Goal: Task Accomplishment & Management: Manage account settings

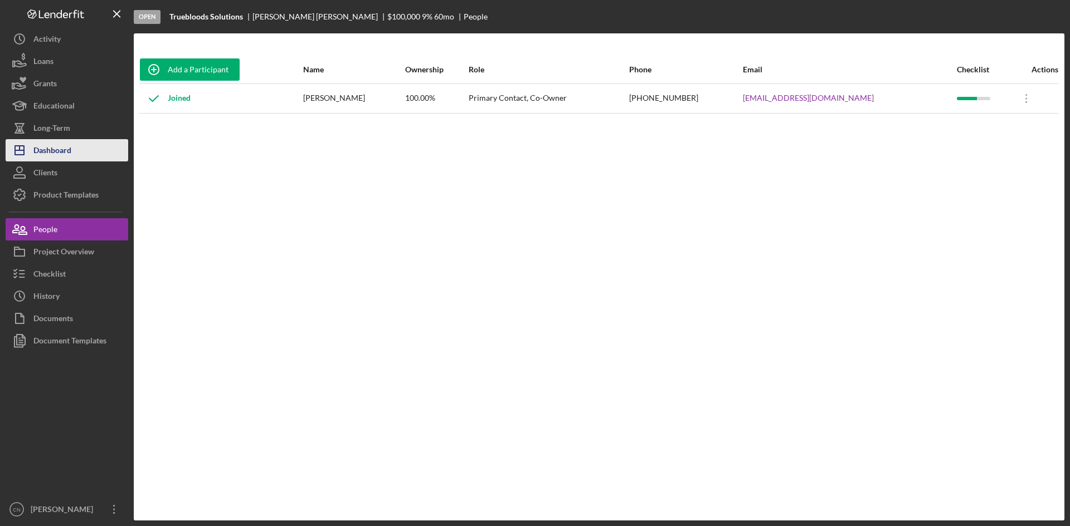
click at [60, 149] on div "Dashboard" at bounding box center [52, 151] width 38 height 25
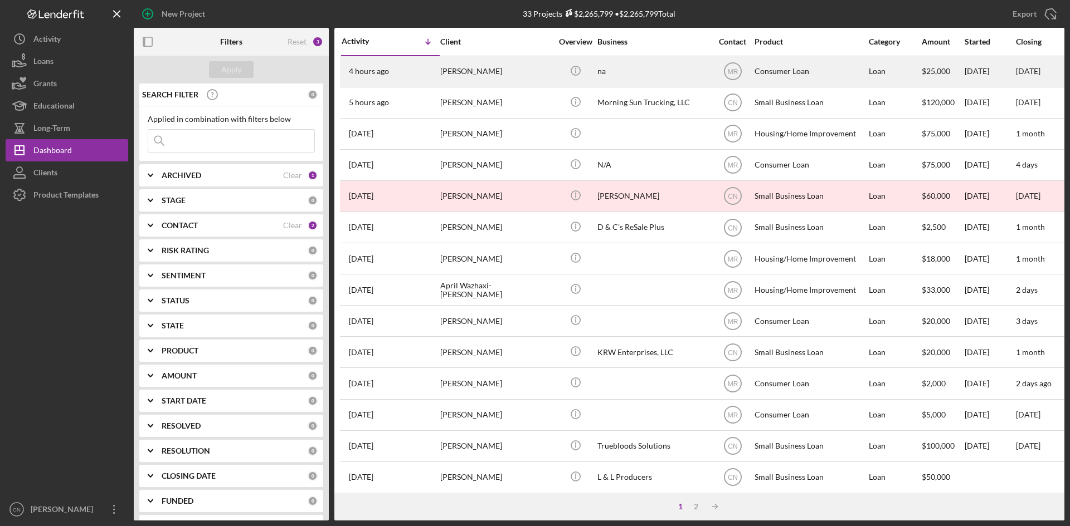
click at [473, 74] on div "[PERSON_NAME]" at bounding box center [495, 72] width 111 height 30
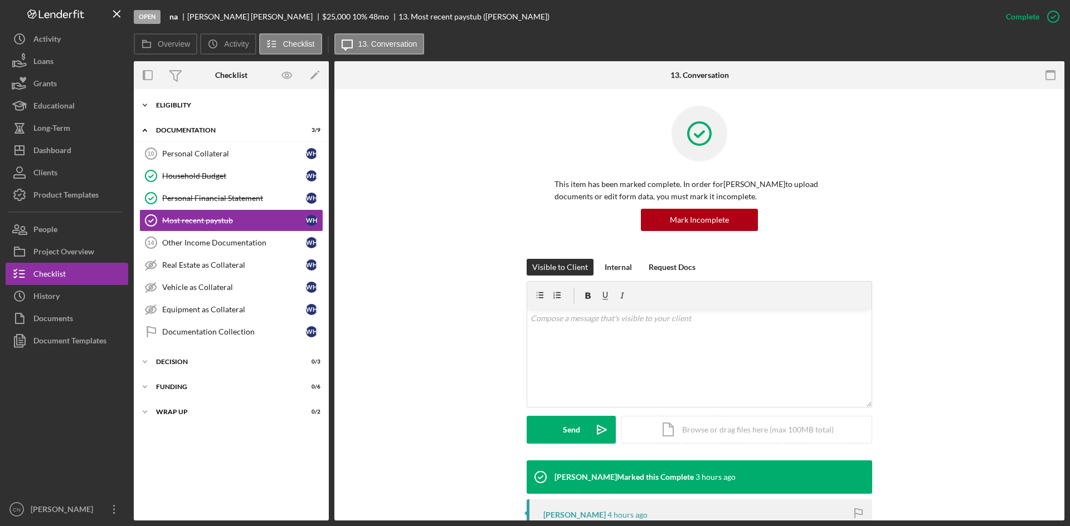
click at [183, 99] on div "Icon/Expander Eligiblity 11 / 14" at bounding box center [231, 105] width 195 height 22
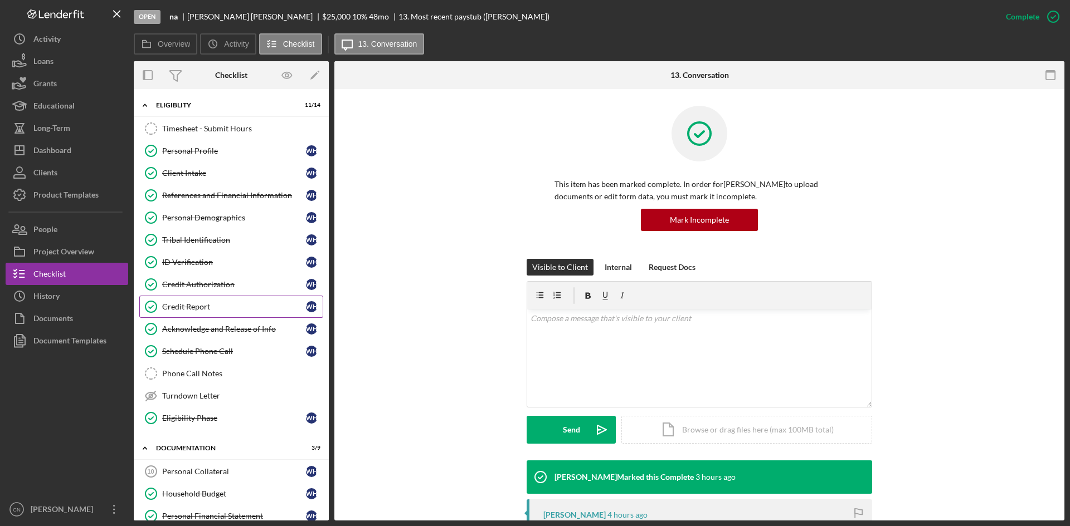
click at [184, 299] on link "Credit Report Credit Report W H" at bounding box center [231, 307] width 184 height 22
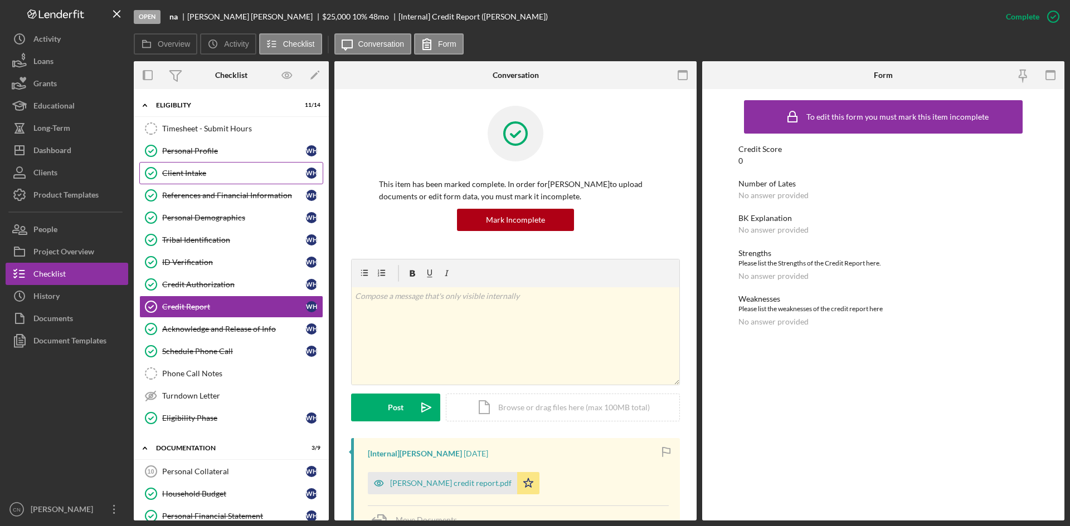
click at [172, 172] on div "Client Intake" at bounding box center [234, 173] width 144 height 9
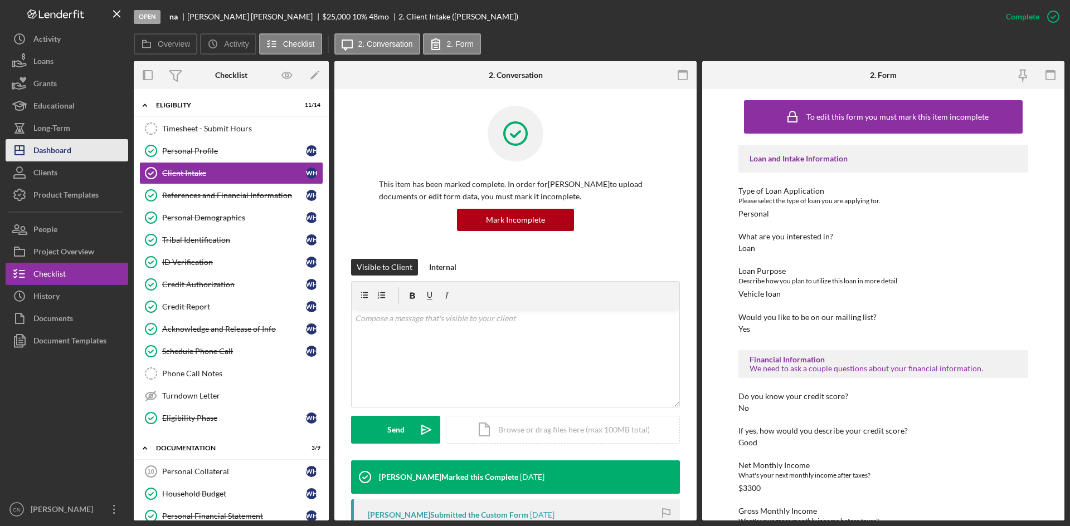
click at [49, 151] on div "Dashboard" at bounding box center [52, 151] width 38 height 25
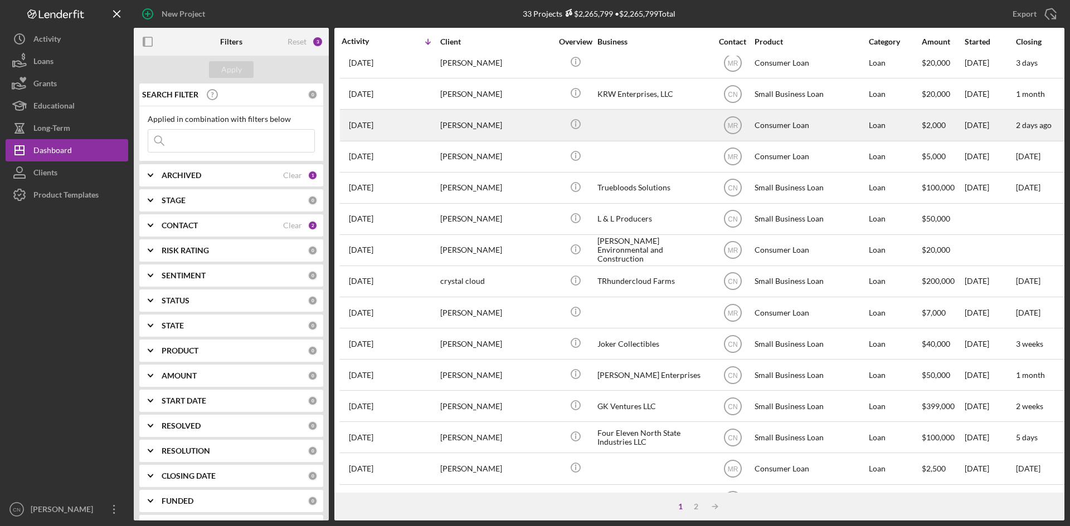
scroll to position [279, 0]
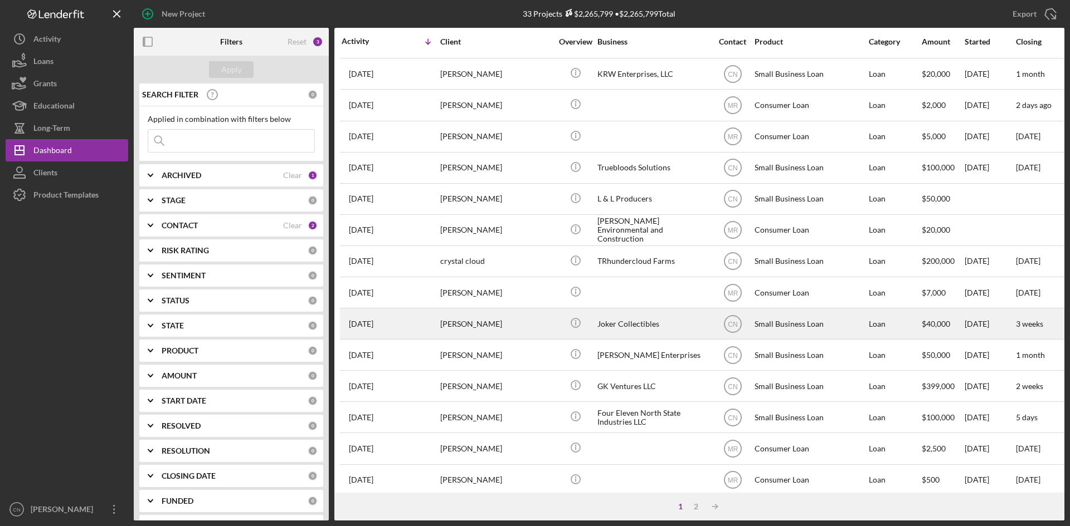
click at [451, 325] on div "[PERSON_NAME]" at bounding box center [495, 324] width 111 height 30
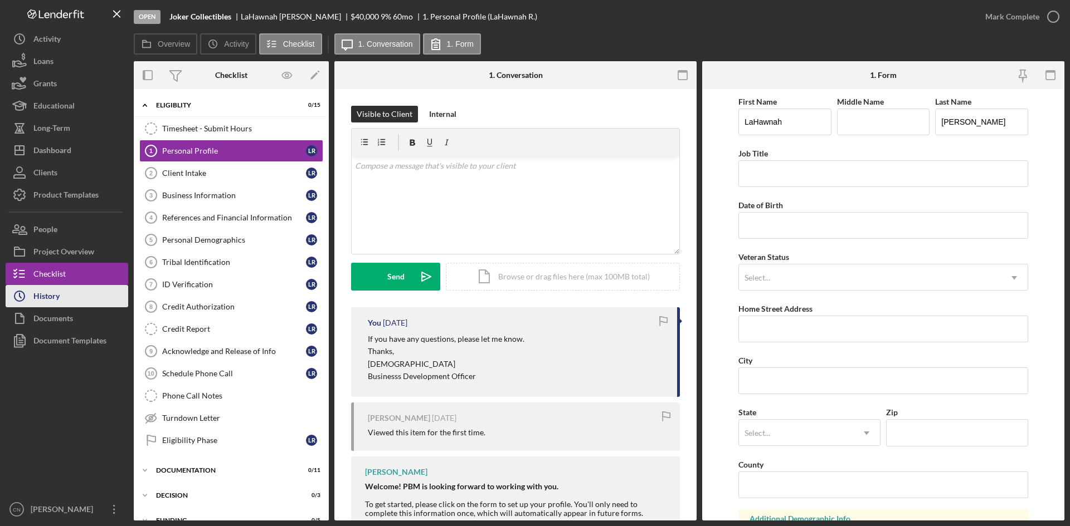
click at [39, 297] on div "History" at bounding box center [46, 297] width 26 height 25
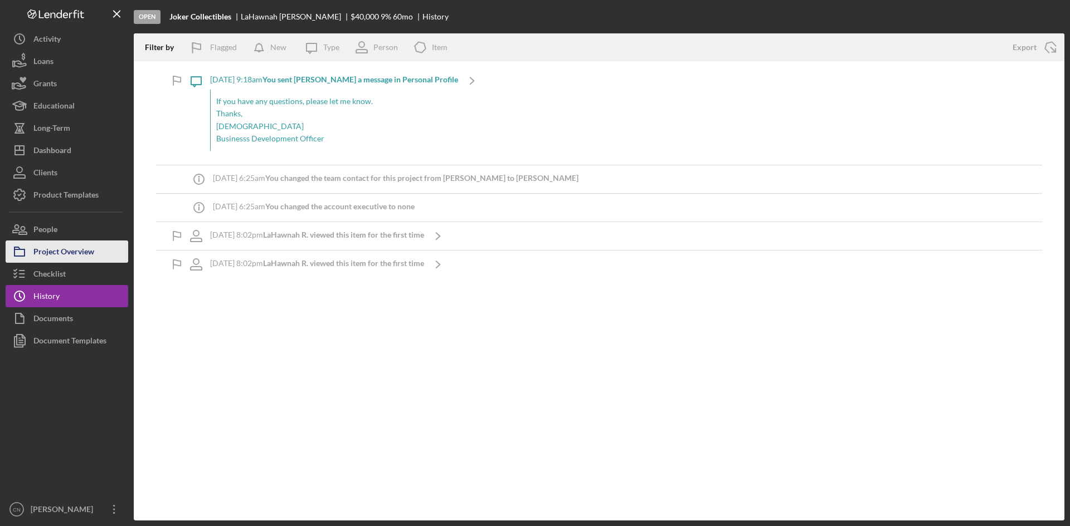
click at [50, 256] on div "Project Overview" at bounding box center [63, 253] width 61 height 25
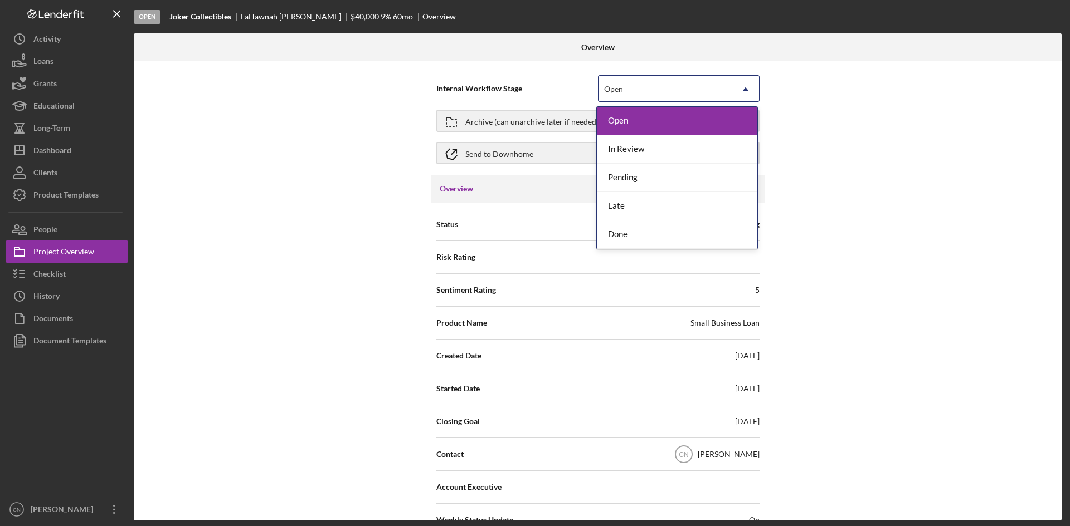
click at [674, 82] on div "Open" at bounding box center [665, 89] width 134 height 26
click at [621, 243] on div "Done" at bounding box center [677, 235] width 160 height 28
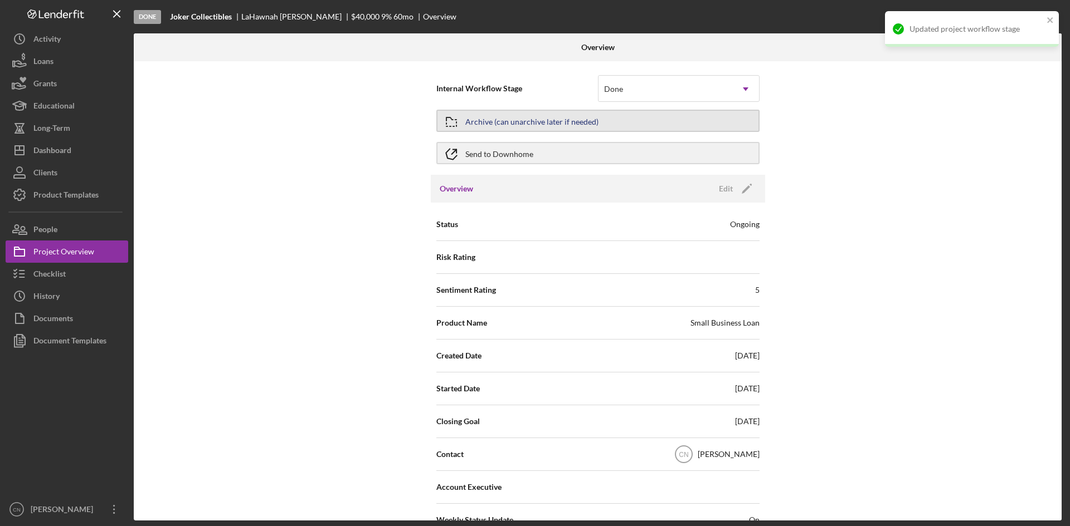
click at [580, 120] on div "Archive (can unarchive later if needed)" at bounding box center [531, 121] width 133 height 20
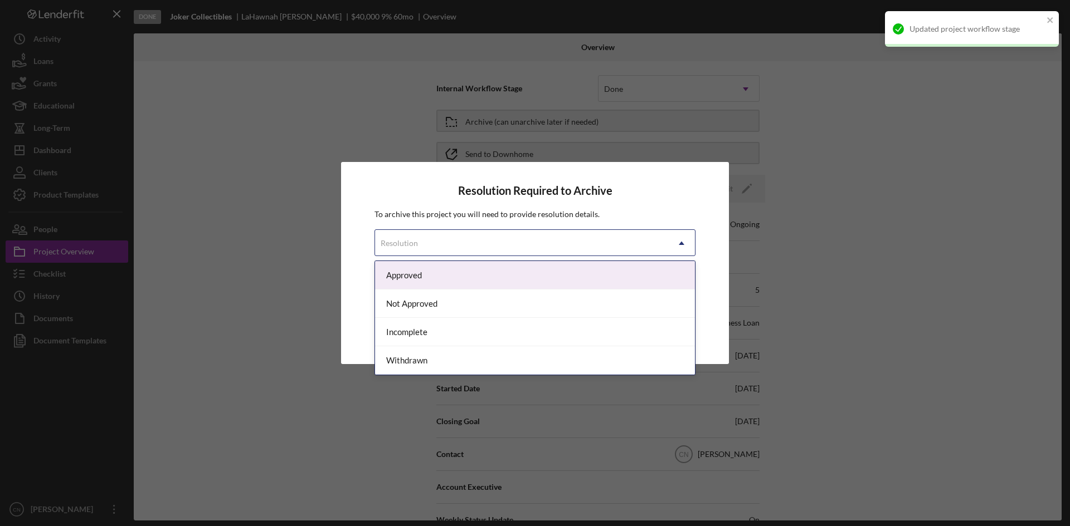
click at [474, 250] on div "Resolution" at bounding box center [521, 244] width 293 height 26
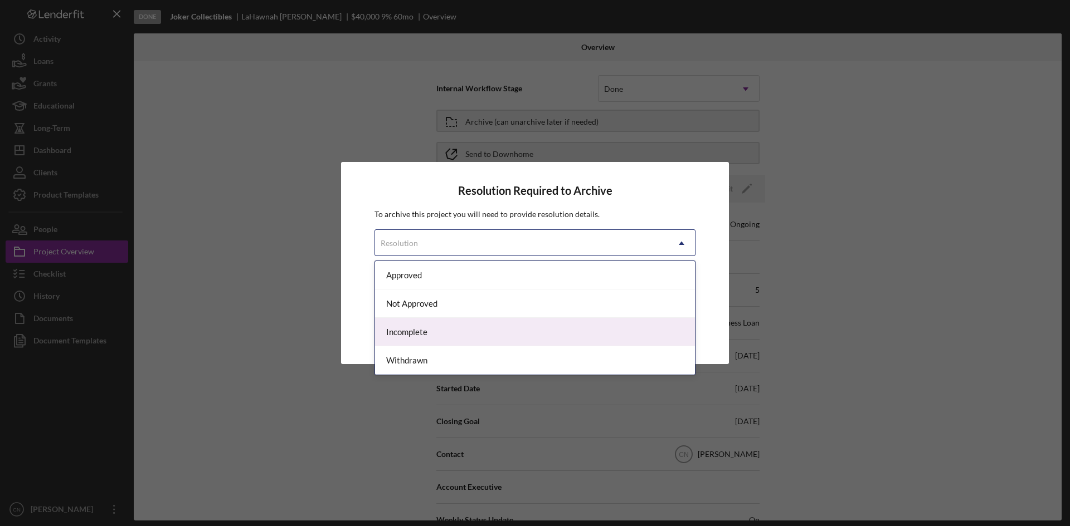
click at [417, 326] on div "Incomplete" at bounding box center [535, 332] width 320 height 28
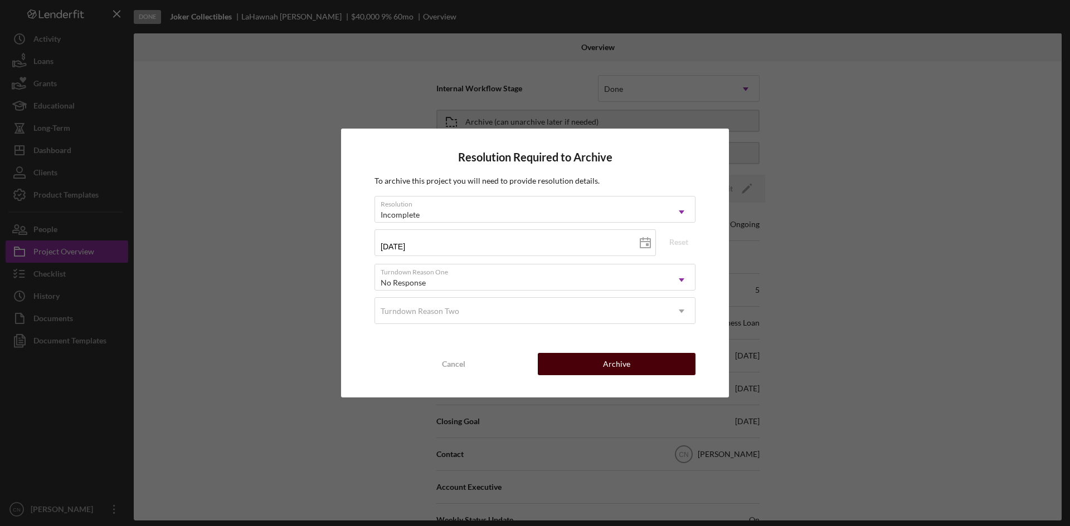
click at [623, 367] on div "Archive" at bounding box center [616, 364] width 27 height 22
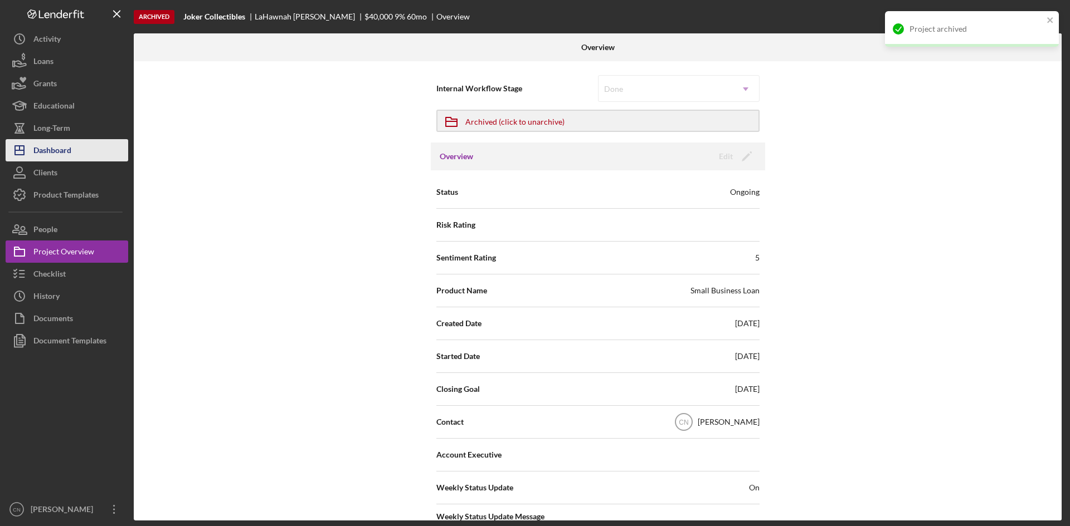
click at [53, 150] on div "Dashboard" at bounding box center [52, 151] width 38 height 25
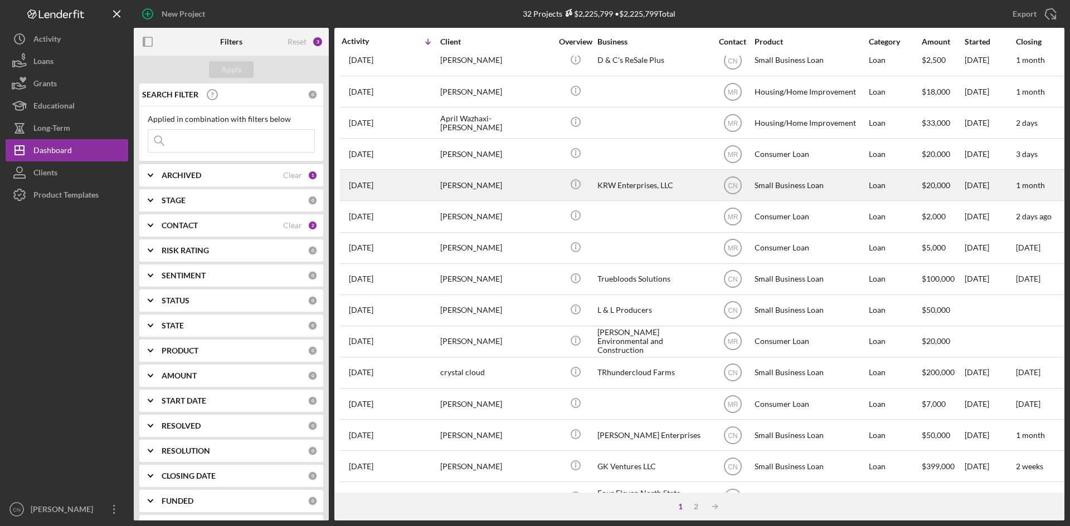
scroll to position [223, 0]
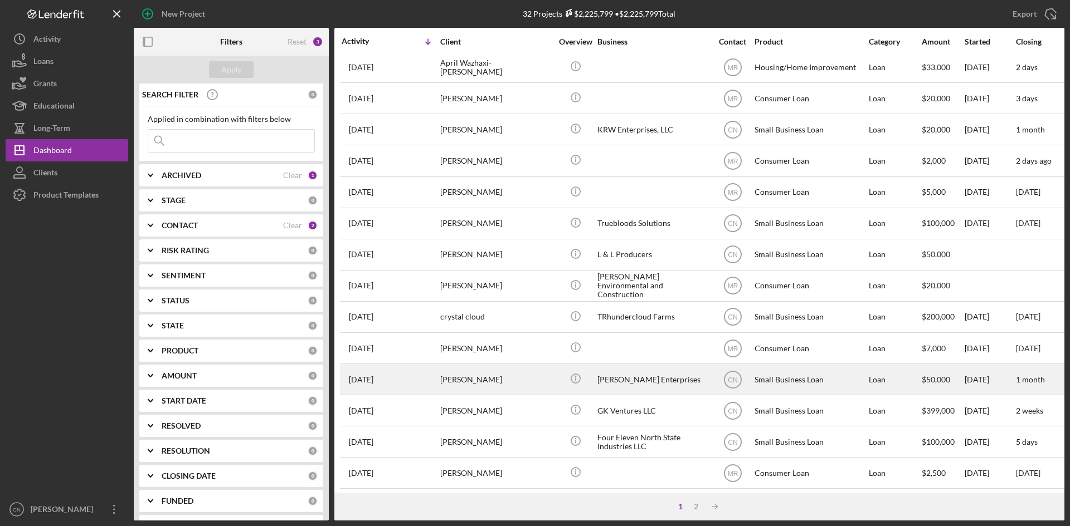
click at [470, 381] on div "[PERSON_NAME]" at bounding box center [495, 380] width 111 height 30
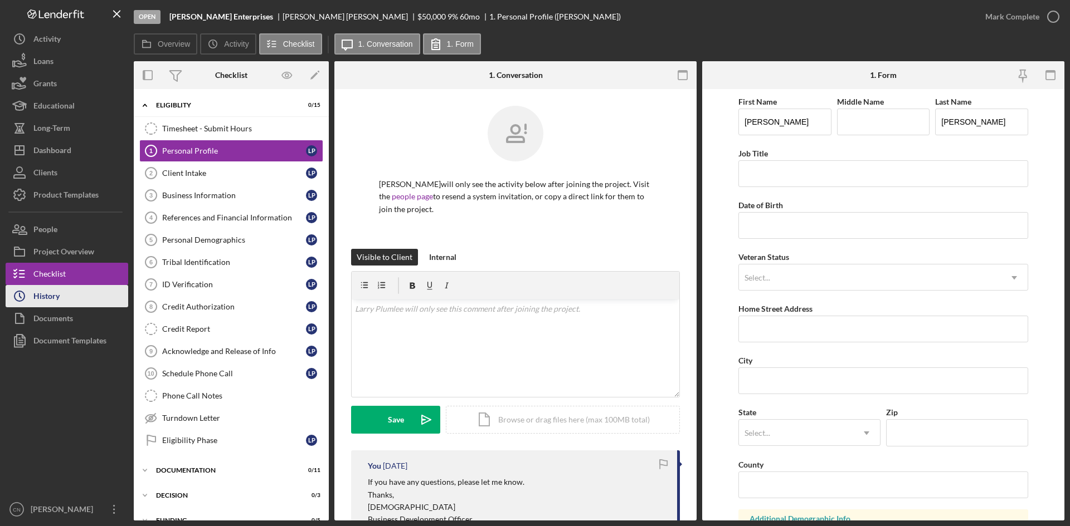
click at [41, 298] on div "History" at bounding box center [46, 297] width 26 height 25
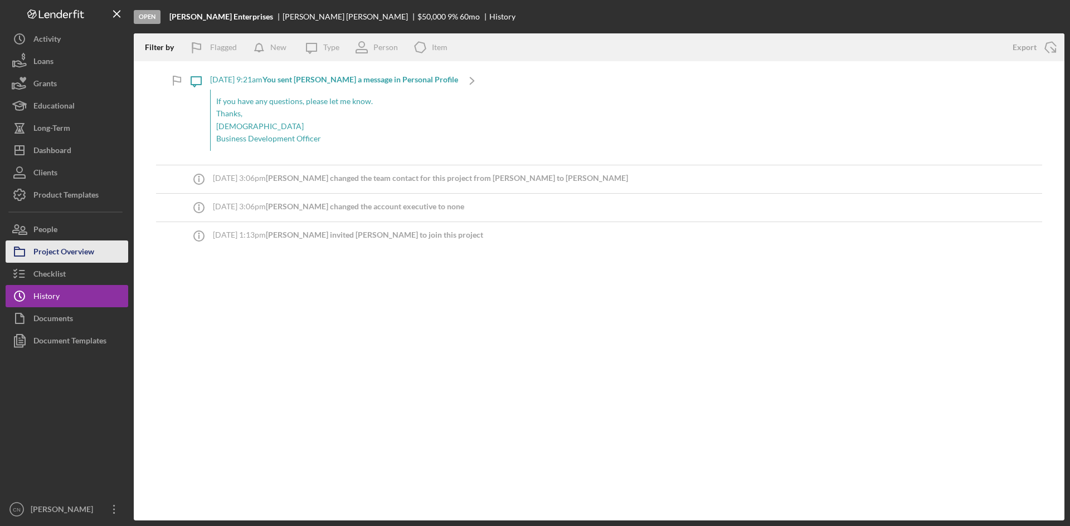
click at [52, 255] on div "Project Overview" at bounding box center [63, 253] width 61 height 25
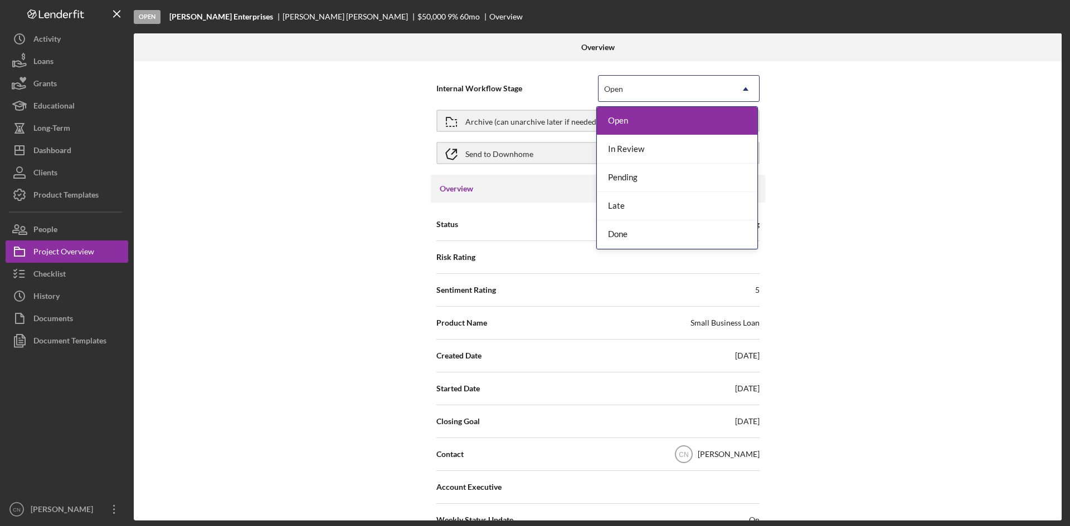
click at [670, 86] on div "Open" at bounding box center [665, 89] width 134 height 26
click at [617, 239] on div "Done" at bounding box center [677, 235] width 160 height 28
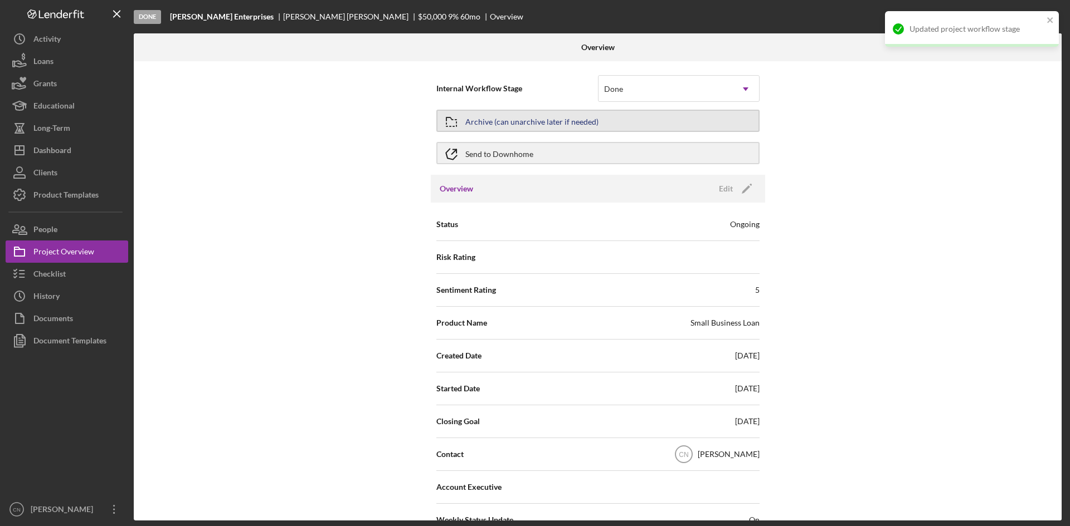
click at [547, 119] on div "Archive (can unarchive later if needed)" at bounding box center [531, 121] width 133 height 20
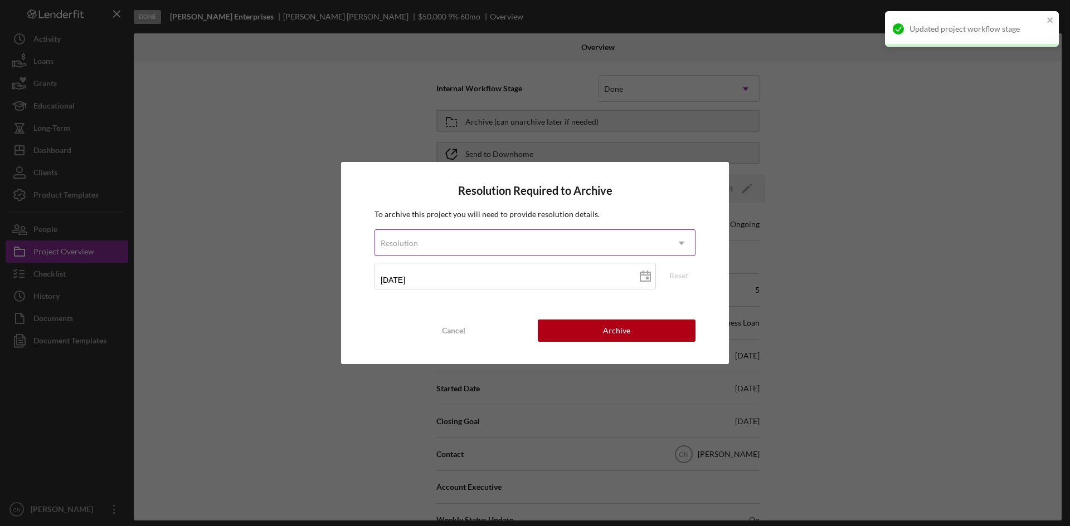
click at [500, 237] on div "Resolution" at bounding box center [521, 244] width 293 height 26
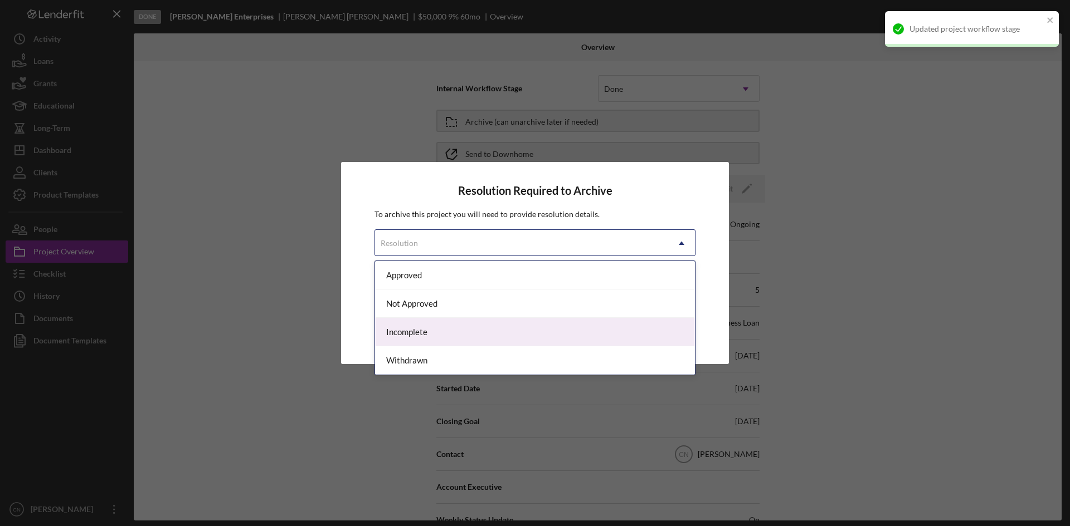
click at [409, 332] on div "Incomplete" at bounding box center [535, 332] width 320 height 28
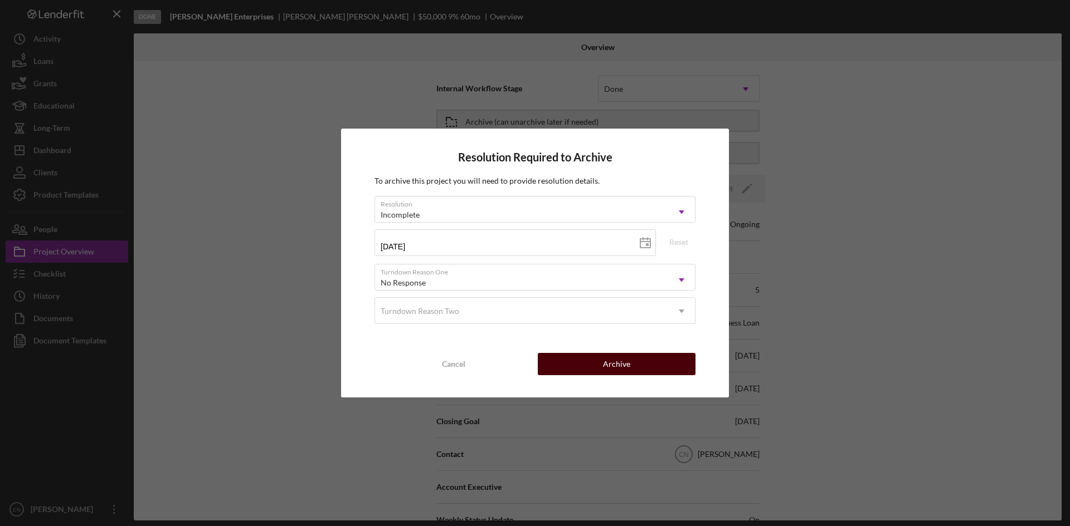
click at [624, 365] on div "Archive" at bounding box center [616, 364] width 27 height 22
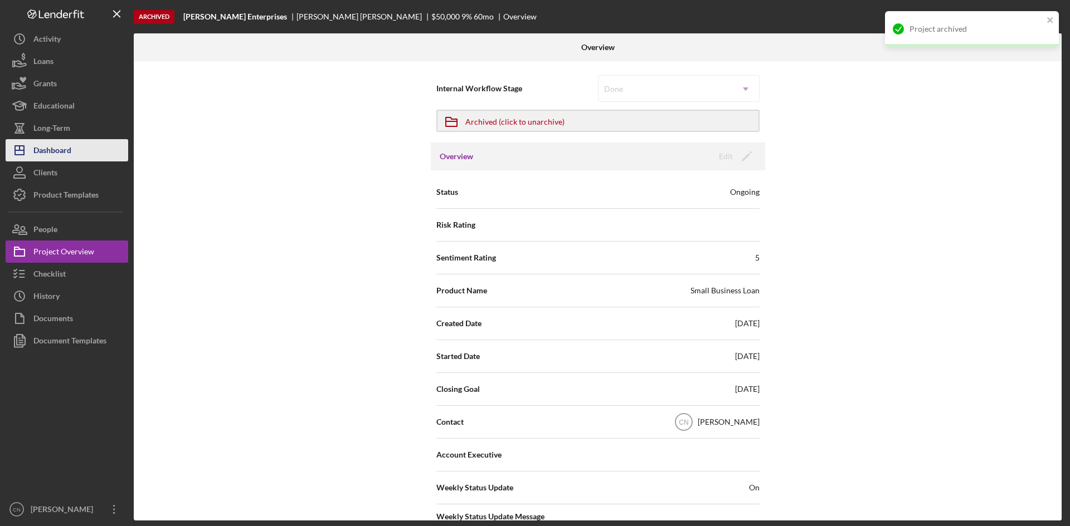
click at [45, 148] on div "Dashboard" at bounding box center [52, 151] width 38 height 25
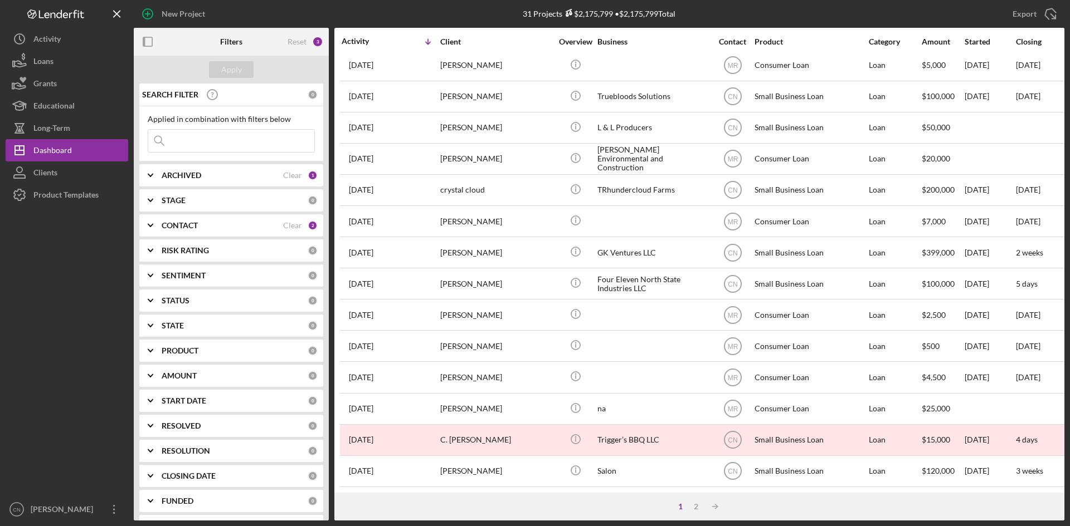
scroll to position [358, 0]
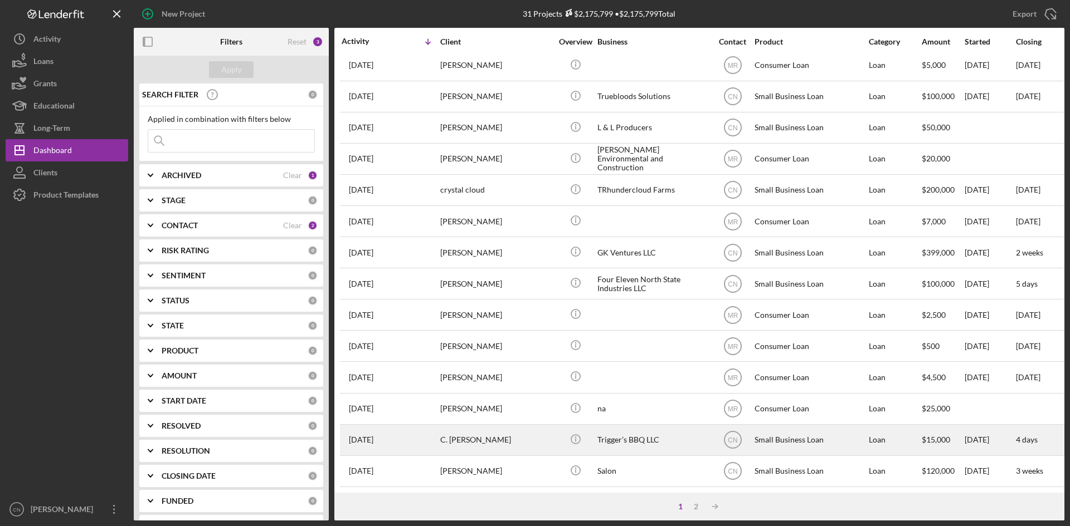
click at [472, 427] on div "C. [PERSON_NAME]" at bounding box center [495, 441] width 111 height 30
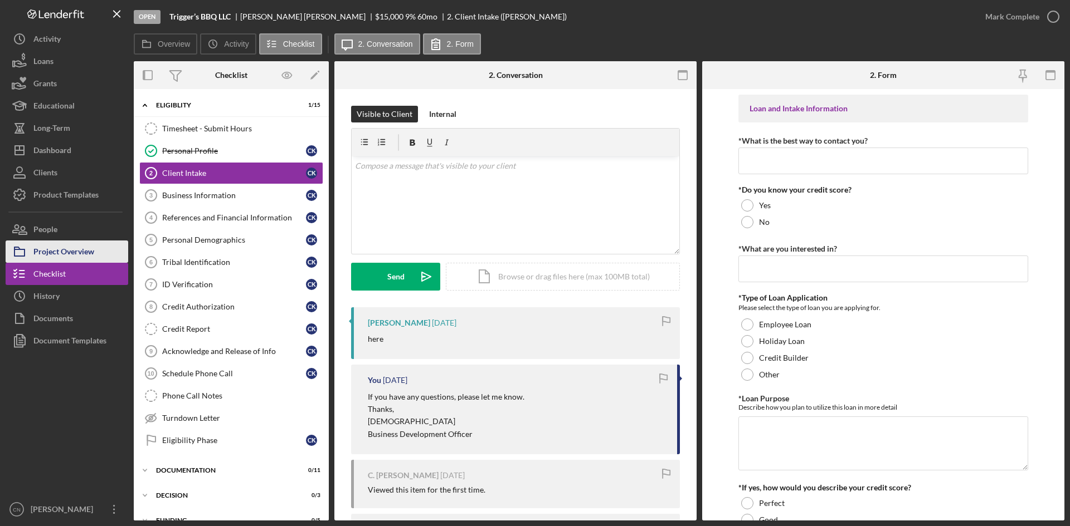
click at [57, 255] on div "Project Overview" at bounding box center [63, 253] width 61 height 25
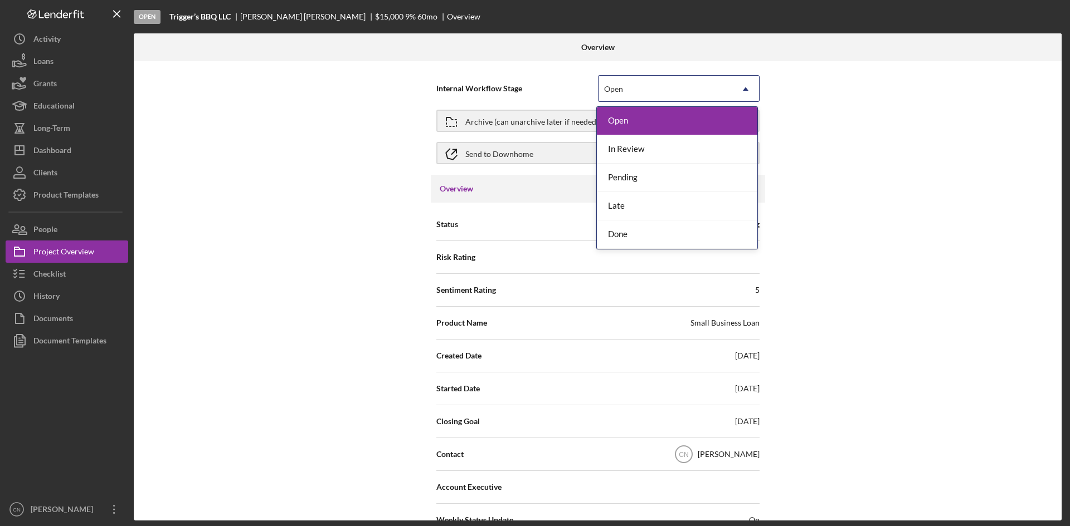
click at [645, 81] on div "Open" at bounding box center [665, 89] width 134 height 26
click at [626, 229] on div "Done" at bounding box center [677, 235] width 160 height 28
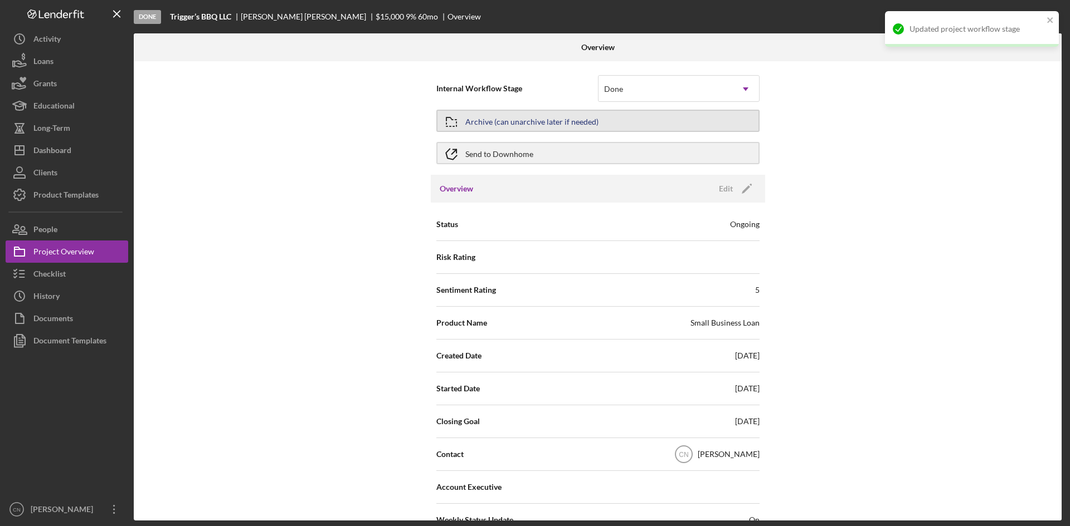
click at [533, 119] on div "Archive (can unarchive later if needed)" at bounding box center [531, 121] width 133 height 20
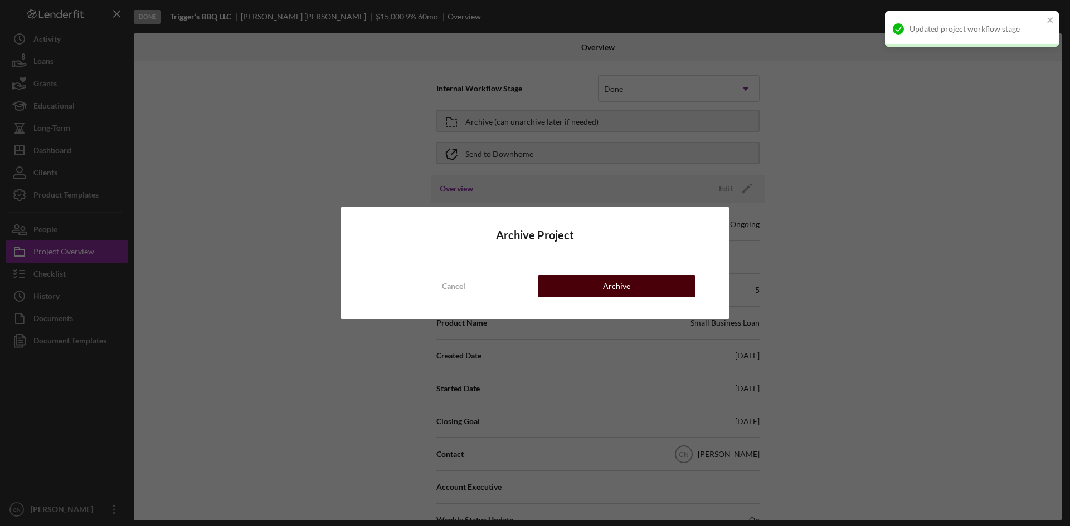
click at [605, 292] on div "Archive" at bounding box center [616, 286] width 27 height 22
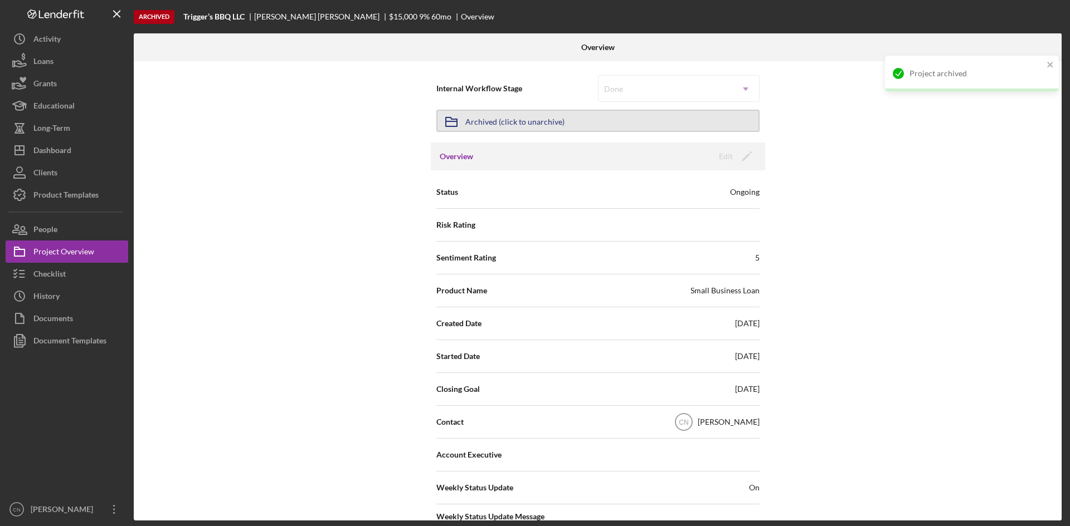
click at [524, 117] on div "Archived (click to unarchive)" at bounding box center [514, 121] width 99 height 20
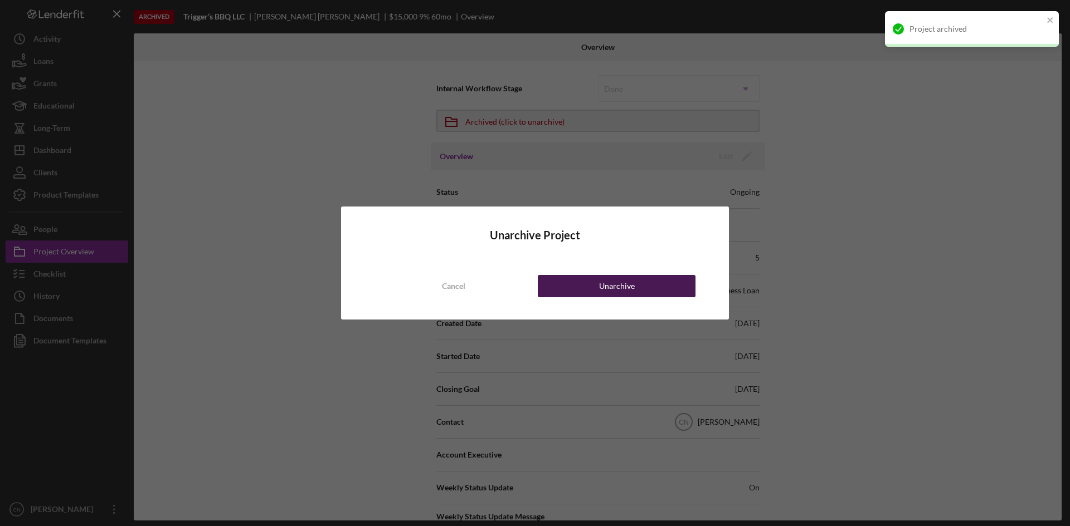
click at [612, 286] on div "Unarchive" at bounding box center [617, 286] width 36 height 22
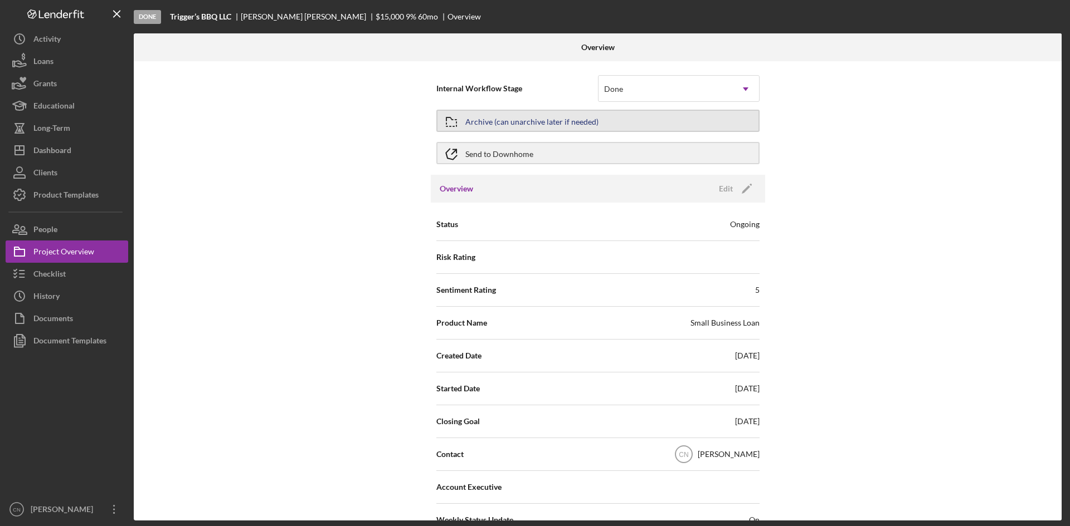
click at [600, 120] on button "Archive (can unarchive later if needed)" at bounding box center [597, 121] width 323 height 22
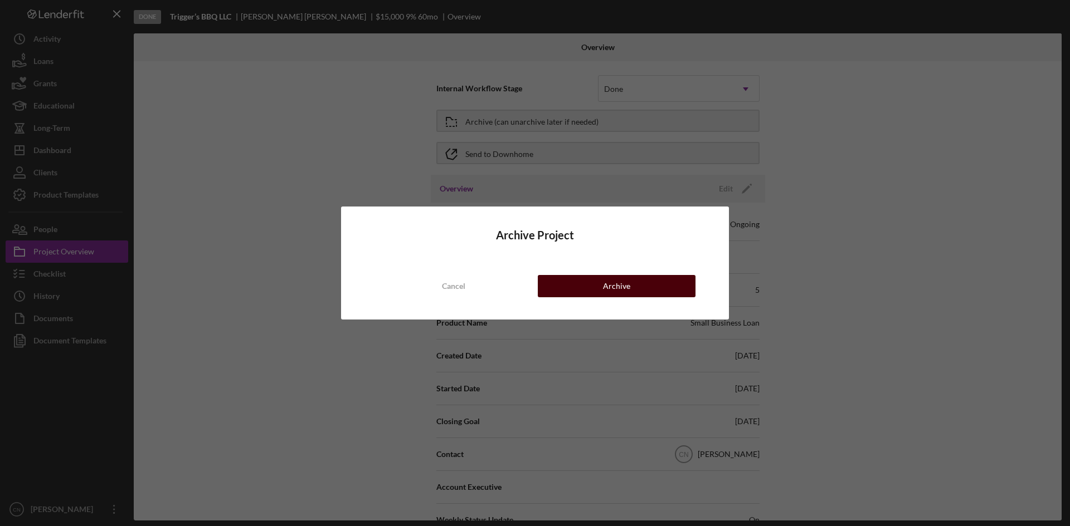
click at [611, 278] on div "Archive" at bounding box center [616, 286] width 27 height 22
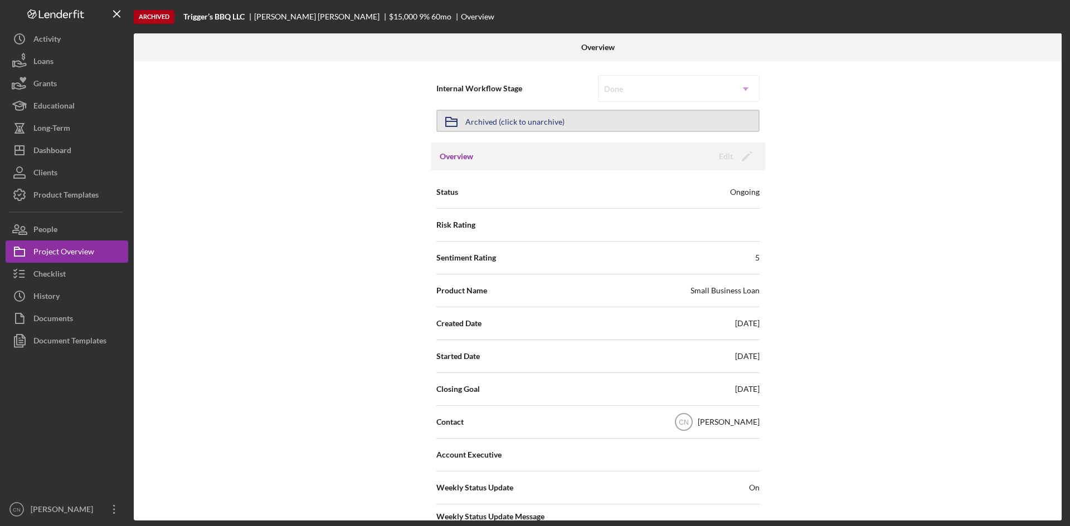
click at [599, 121] on button "Icon/Archived Archived (click to unarchive)" at bounding box center [597, 121] width 323 height 22
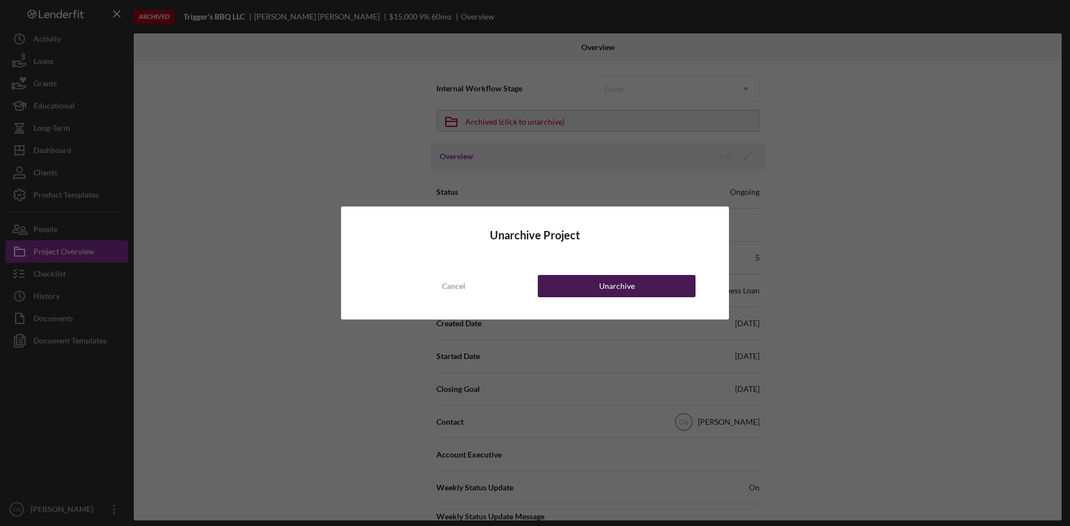
click at [614, 282] on div "Unarchive" at bounding box center [617, 286] width 36 height 22
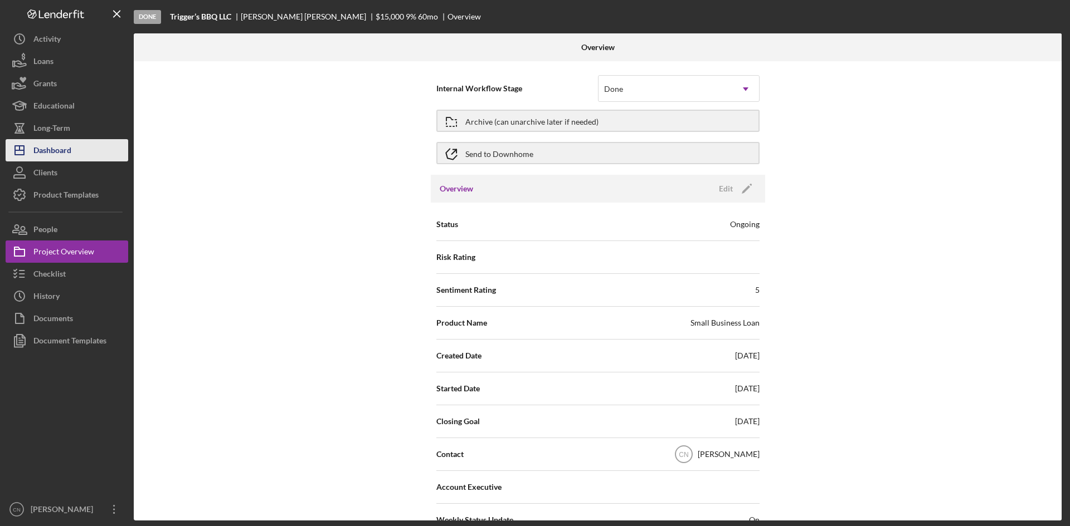
click at [57, 140] on div "Dashboard" at bounding box center [52, 151] width 38 height 25
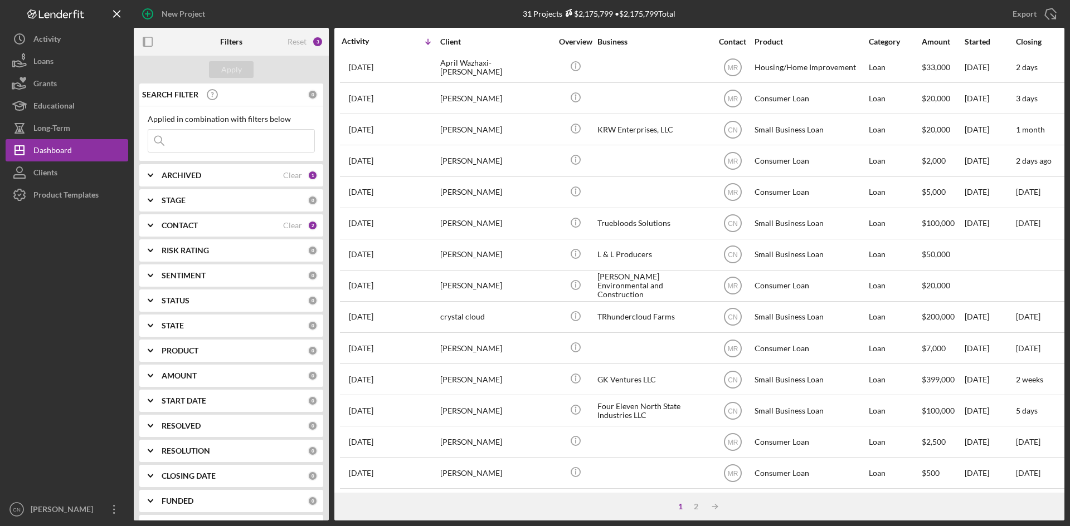
scroll to position [358, 0]
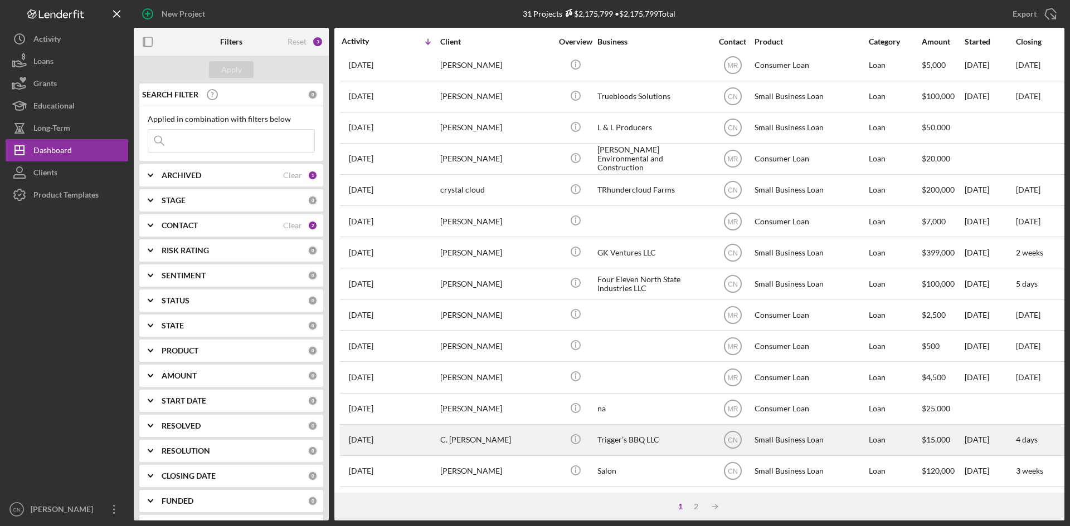
click at [457, 433] on div "C. [PERSON_NAME]" at bounding box center [495, 441] width 111 height 30
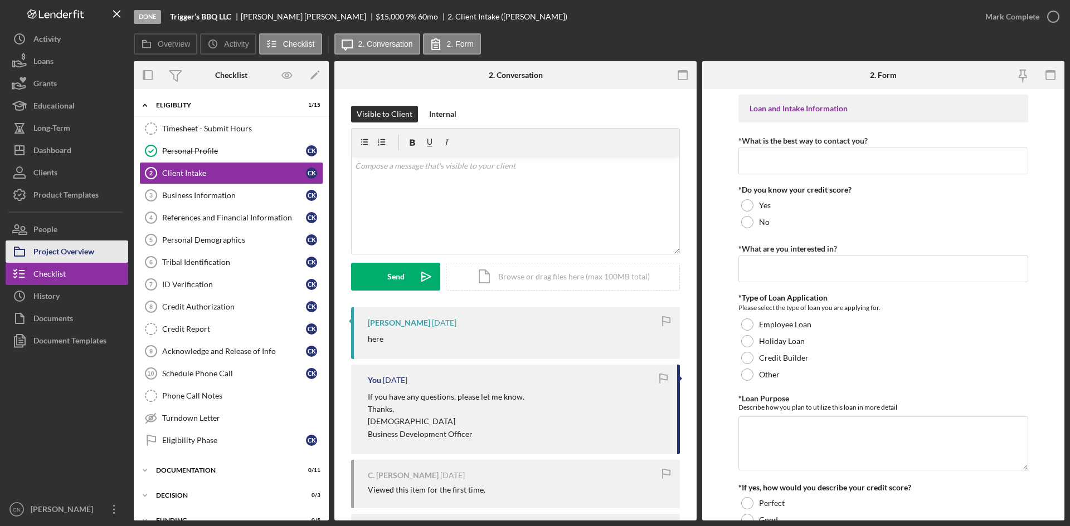
click at [74, 252] on div "Project Overview" at bounding box center [63, 253] width 61 height 25
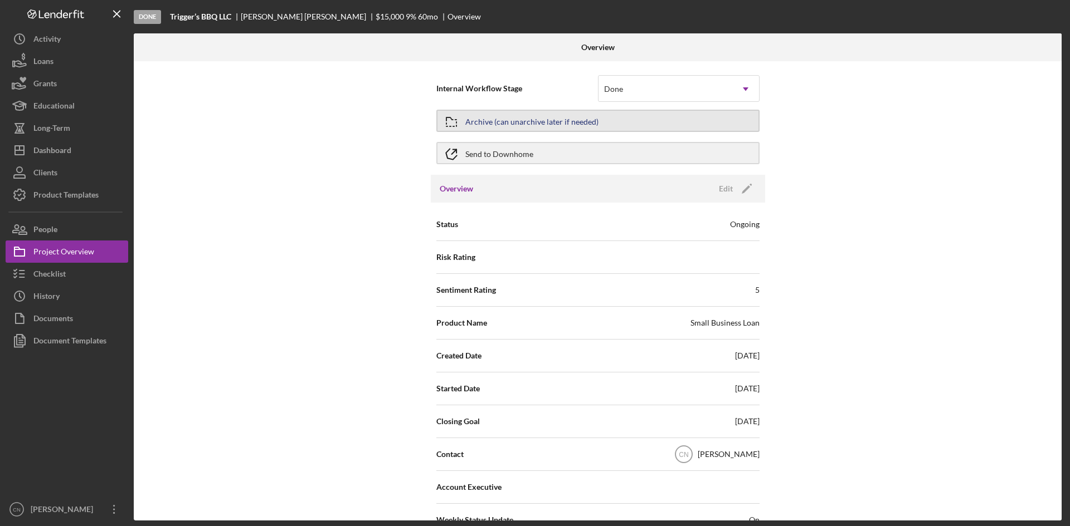
click at [567, 124] on div "Archive (can unarchive later if needed)" at bounding box center [531, 121] width 133 height 20
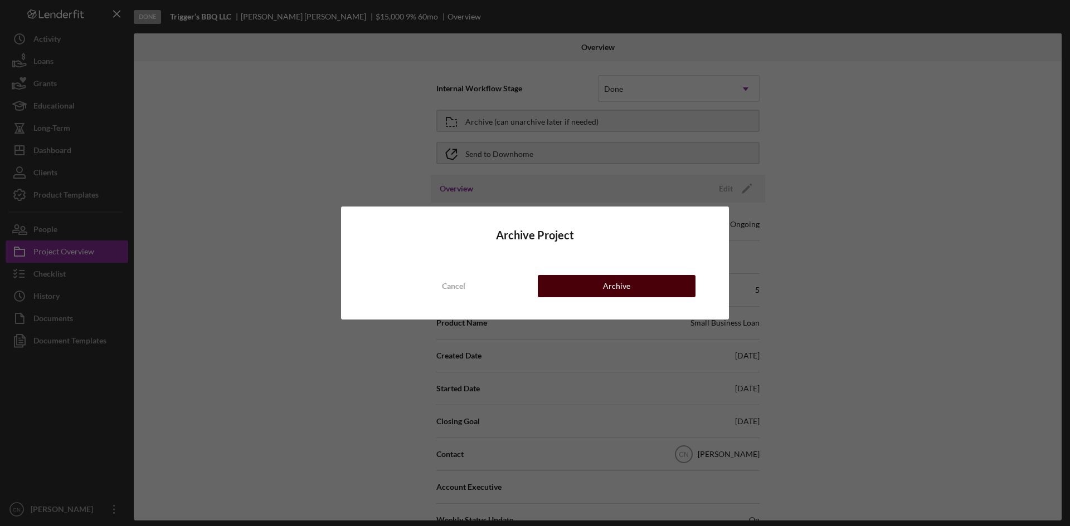
click at [599, 281] on button "Archive" at bounding box center [617, 286] width 158 height 22
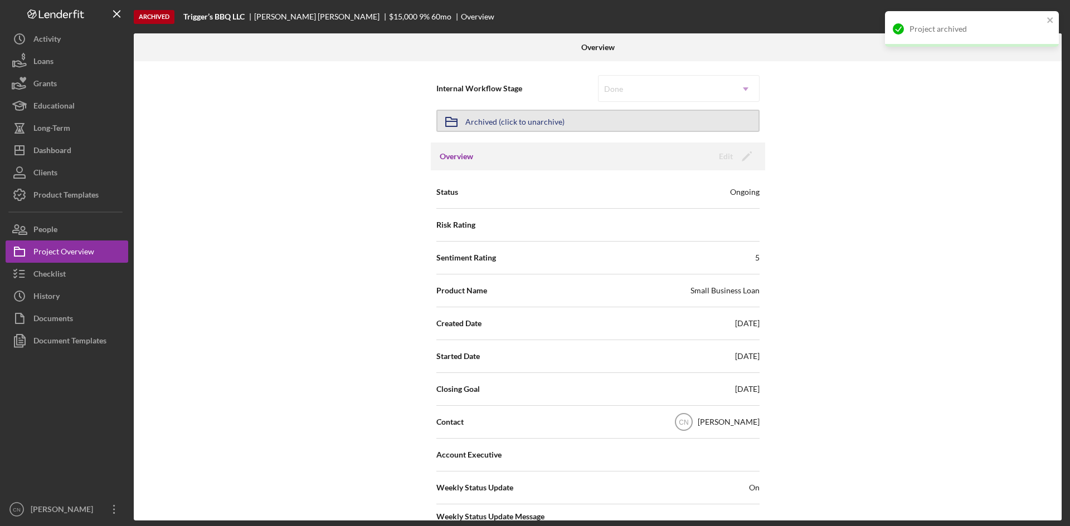
click at [604, 121] on button "Icon/Archived Archived (click to unarchive)" at bounding box center [597, 121] width 323 height 22
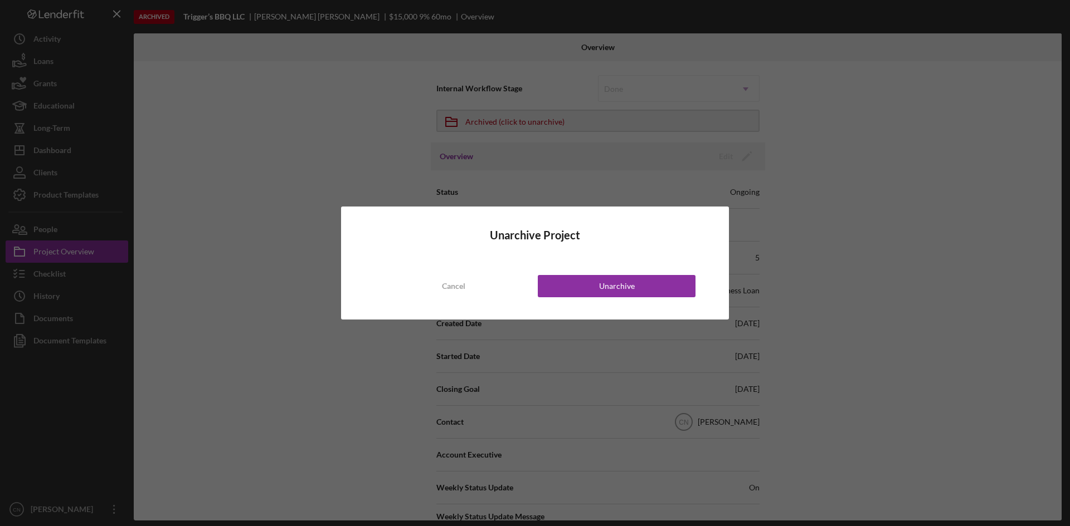
click at [459, 271] on div "Unarchive Project Cancel Unarchive" at bounding box center [535, 263] width 388 height 113
click at [447, 285] on div "Cancel" at bounding box center [453, 286] width 23 height 22
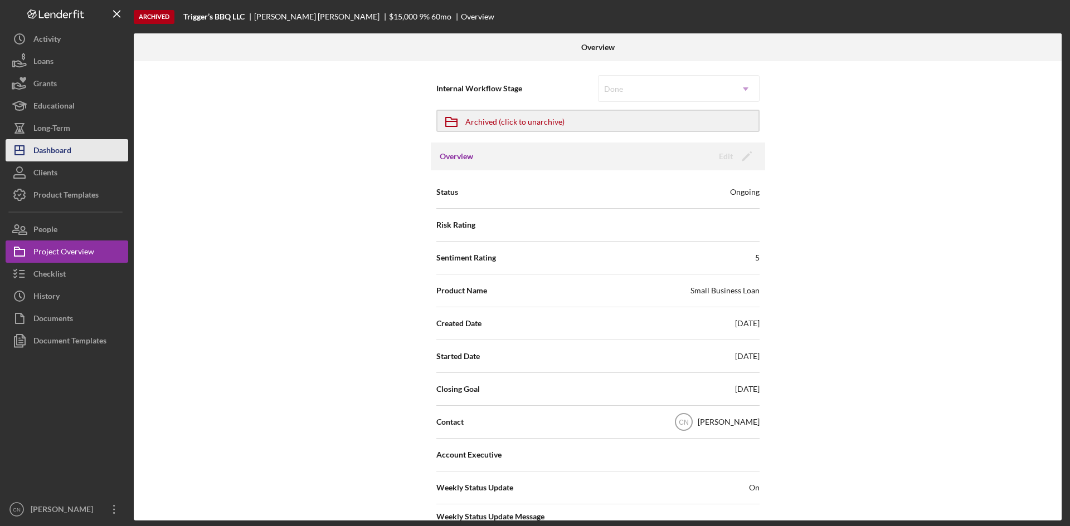
click at [68, 145] on div "Dashboard" at bounding box center [52, 151] width 38 height 25
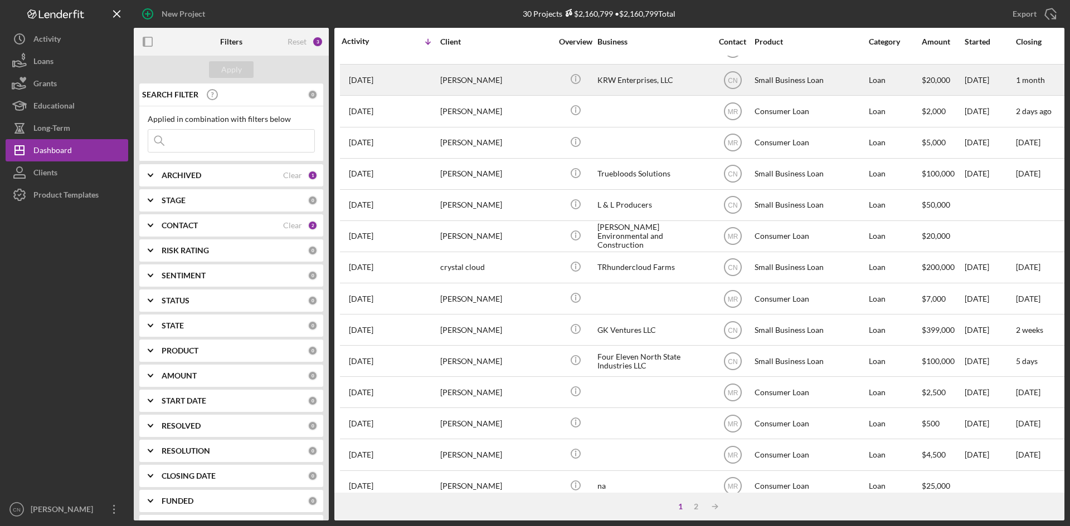
scroll to position [358, 0]
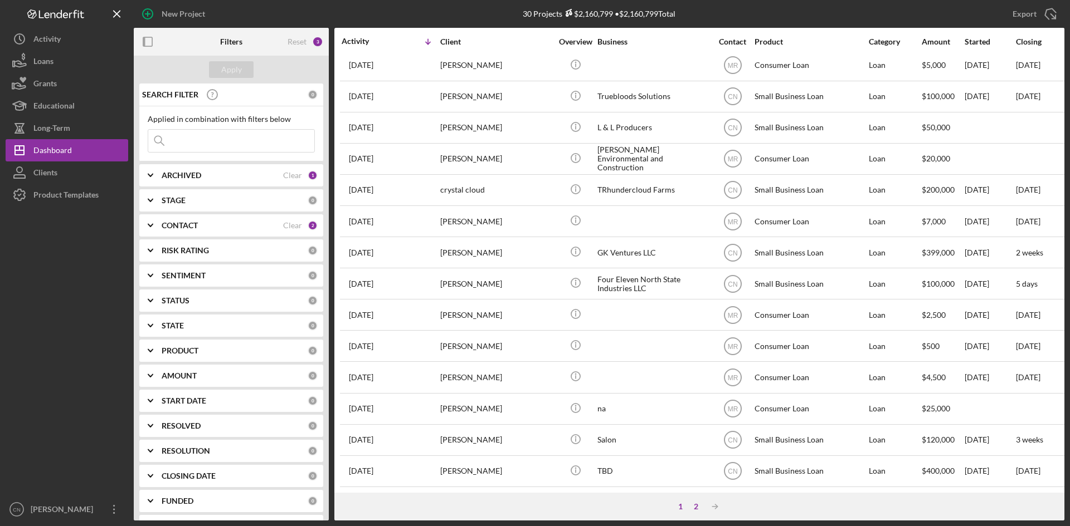
click at [690, 503] on div "2" at bounding box center [696, 506] width 16 height 9
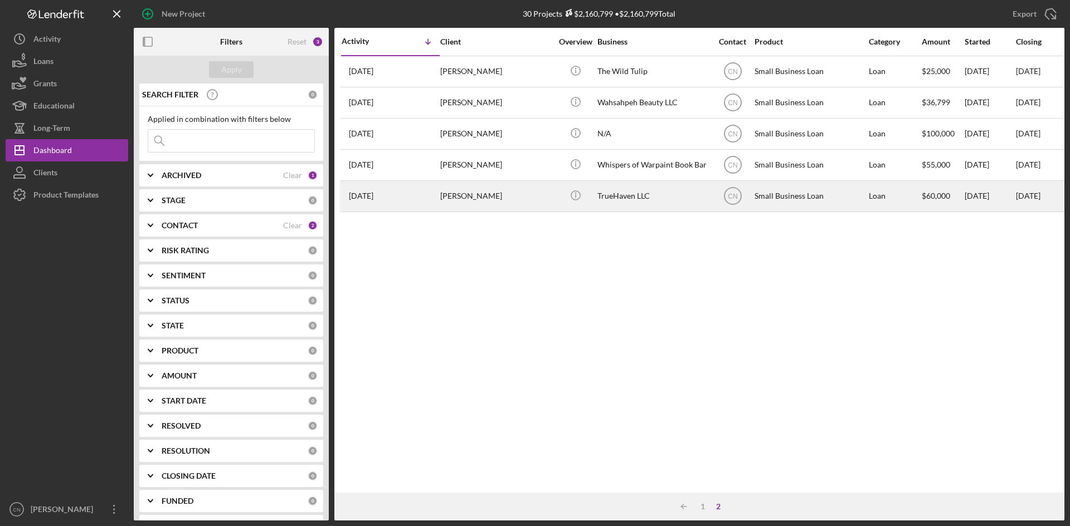
scroll to position [0, 0]
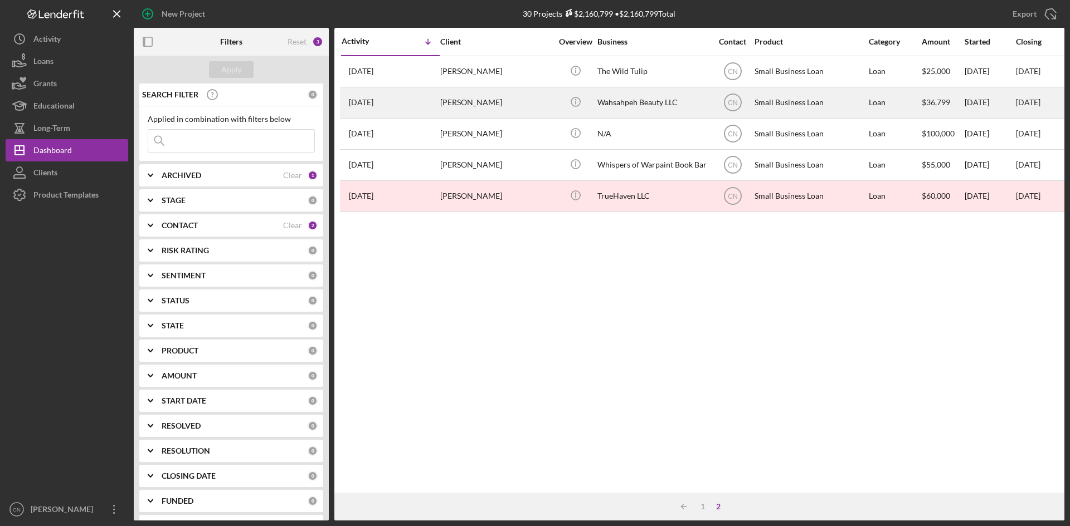
click at [468, 97] on div "[PERSON_NAME]" at bounding box center [495, 103] width 111 height 30
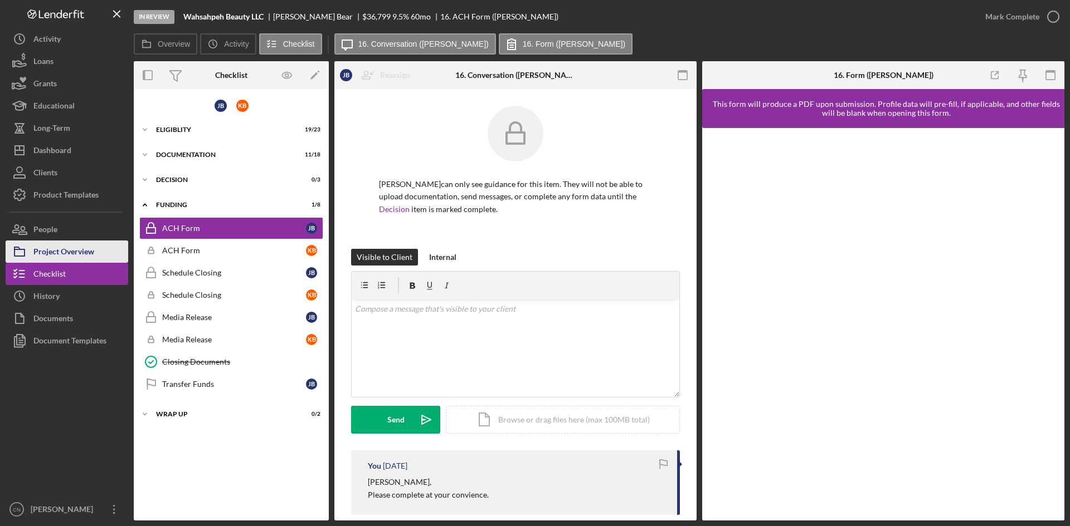
drag, startPoint x: 77, startPoint y: 251, endPoint x: 83, endPoint y: 246, distance: 7.9
click at [77, 251] on div "Project Overview" at bounding box center [63, 253] width 61 height 25
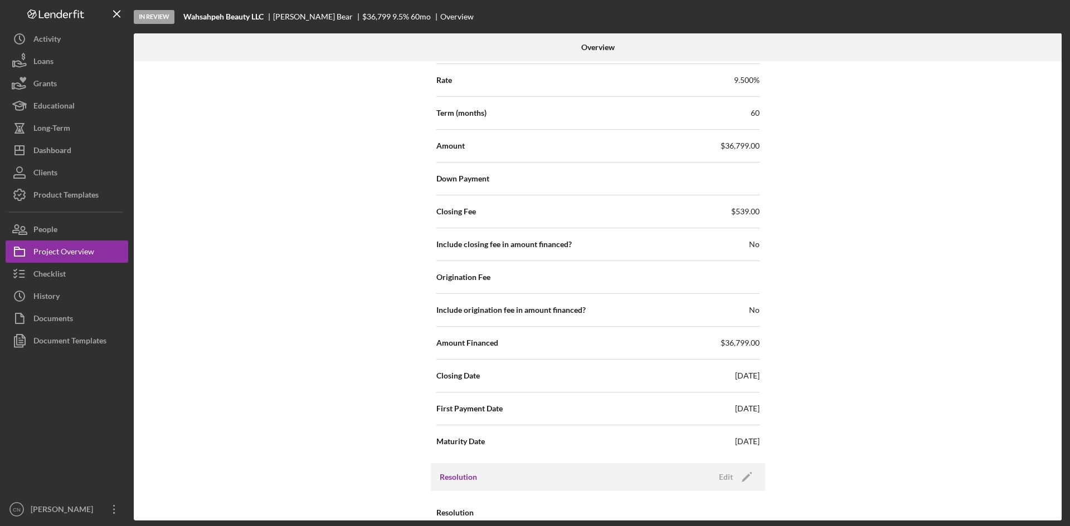
scroll to position [1166, 0]
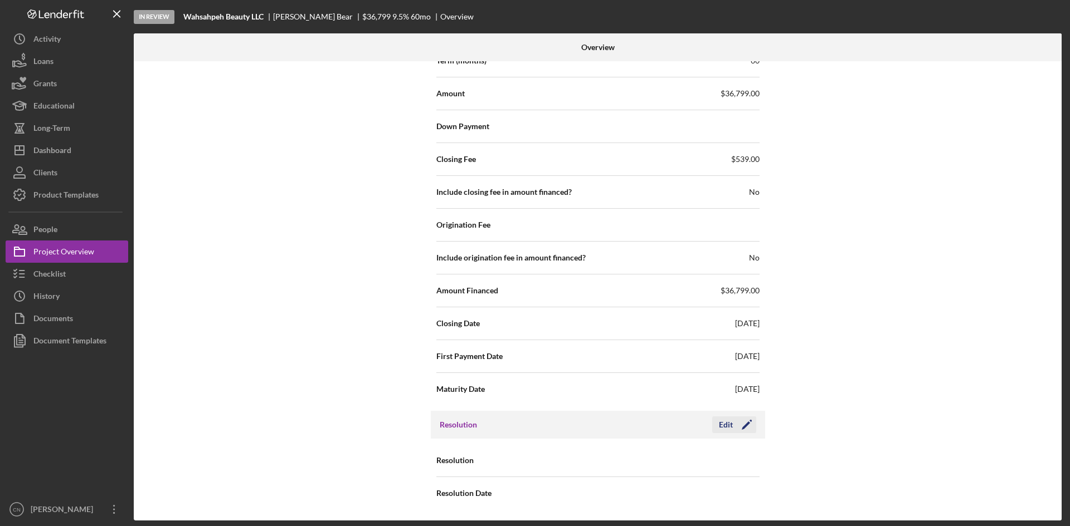
click at [740, 425] on icon "Icon/Edit" at bounding box center [747, 425] width 28 height 28
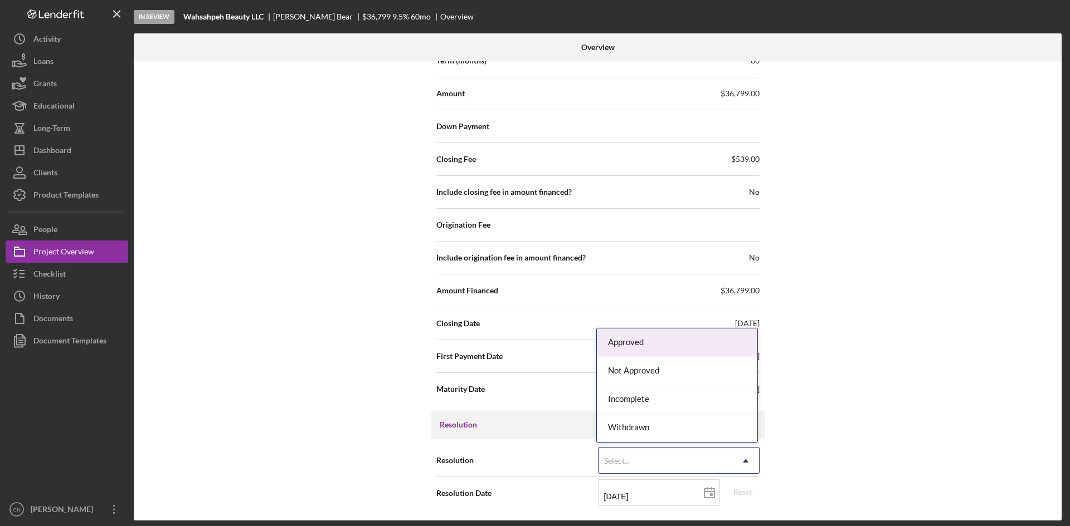
click at [659, 458] on div "Select..." at bounding box center [665, 461] width 134 height 26
click at [649, 344] on div "Approved" at bounding box center [677, 343] width 160 height 28
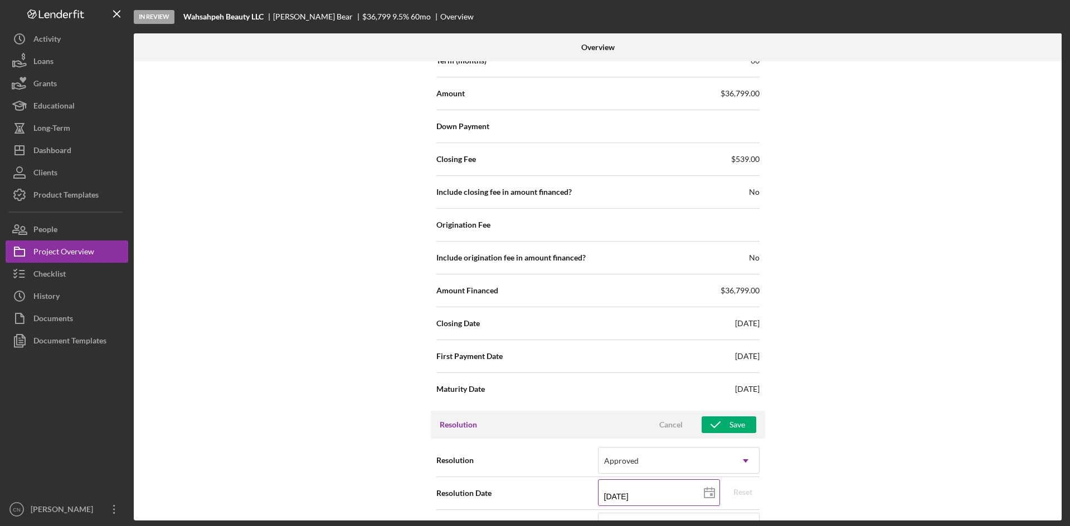
click at [710, 495] on rect at bounding box center [711, 495] width 3 height 3
type input "[DATE]"
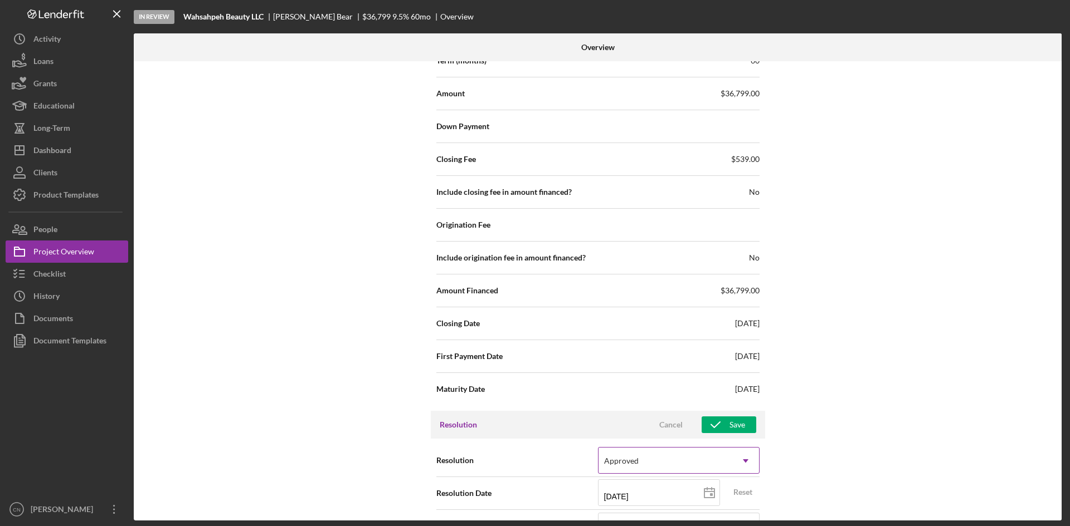
type input "[DATE]"
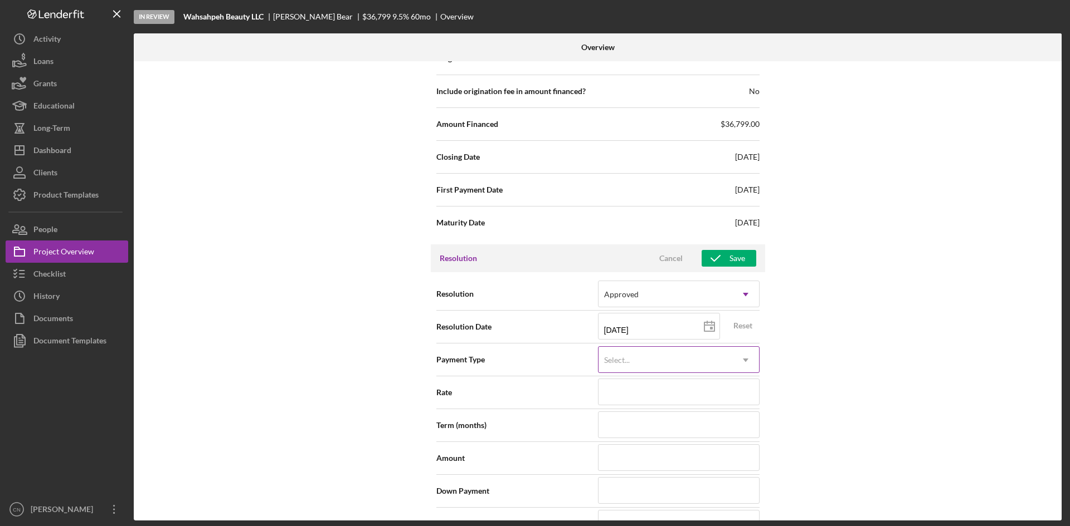
scroll to position [1334, 0]
click at [663, 355] on div "Select..." at bounding box center [665, 360] width 134 height 26
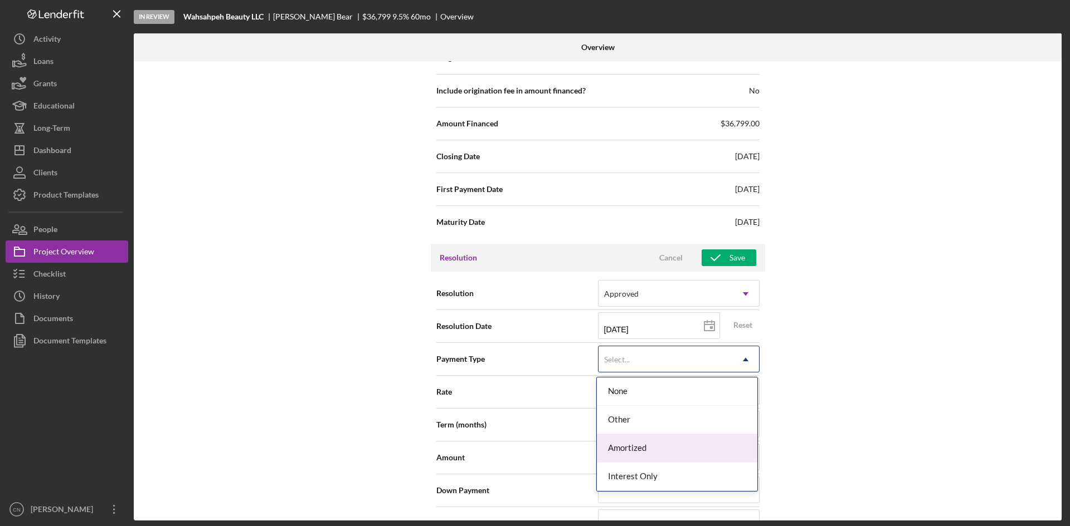
click at [637, 446] on div "Amortized" at bounding box center [677, 448] width 160 height 28
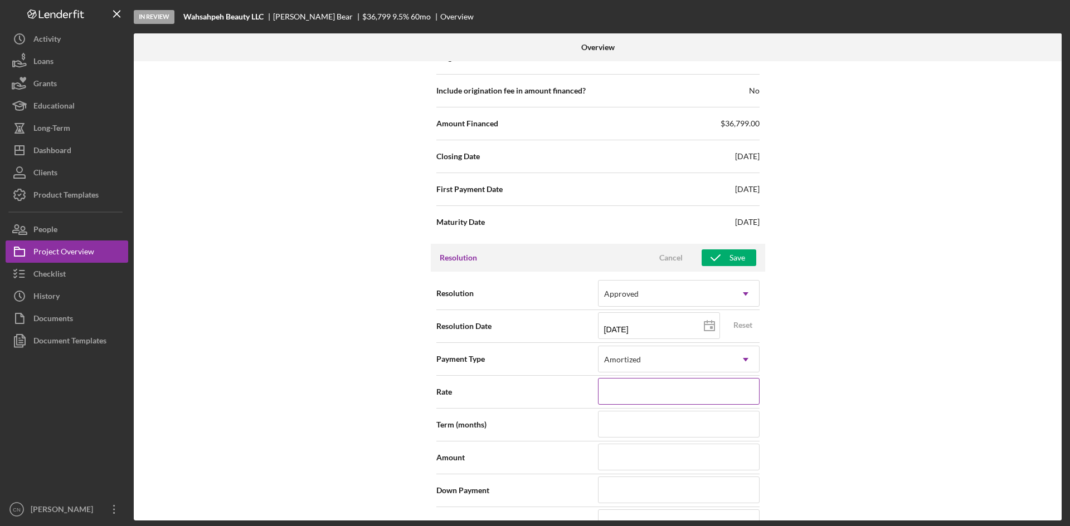
click at [643, 397] on input at bounding box center [679, 391] width 162 height 27
type input "9%"
type input "9.%"
type input "9.5%"
type input "9.50%"
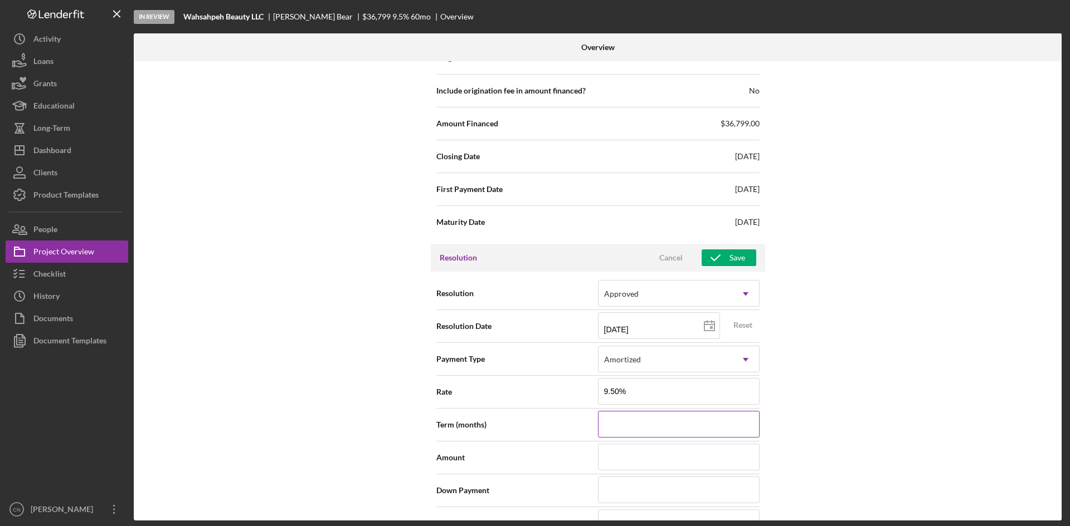
type input "9.500%"
click at [636, 433] on input at bounding box center [679, 424] width 162 height 27
type input "6"
type input "60"
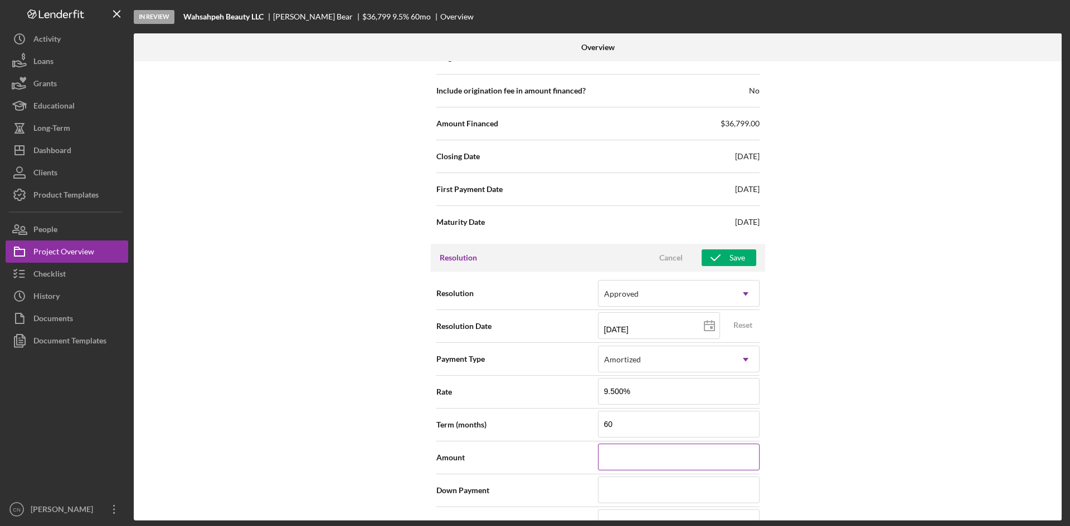
click at [629, 453] on input at bounding box center [679, 457] width 162 height 27
type input "$3"
type input "$36"
type input "$367"
type input "$3,679"
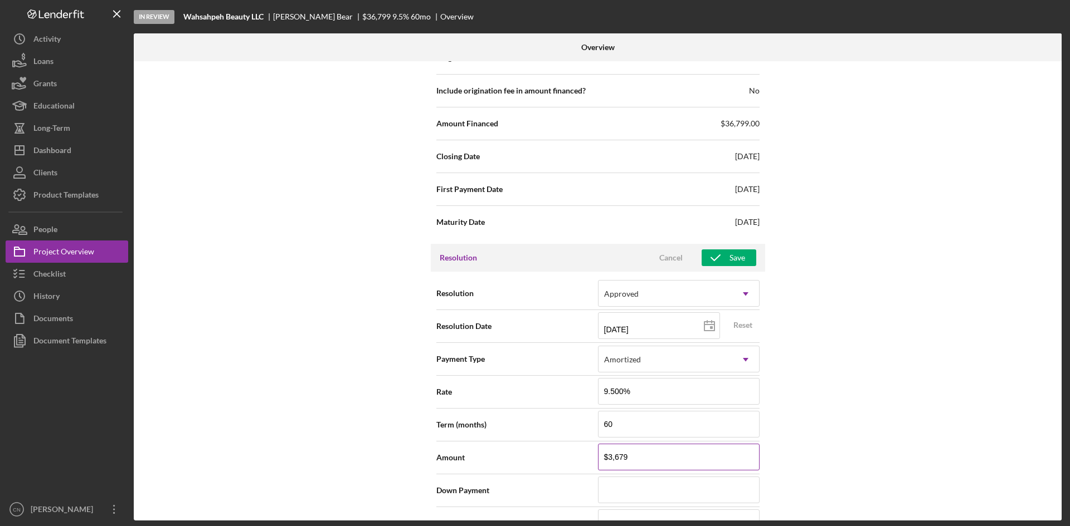
type input "$36,799"
click at [623, 490] on input at bounding box center [679, 490] width 162 height 27
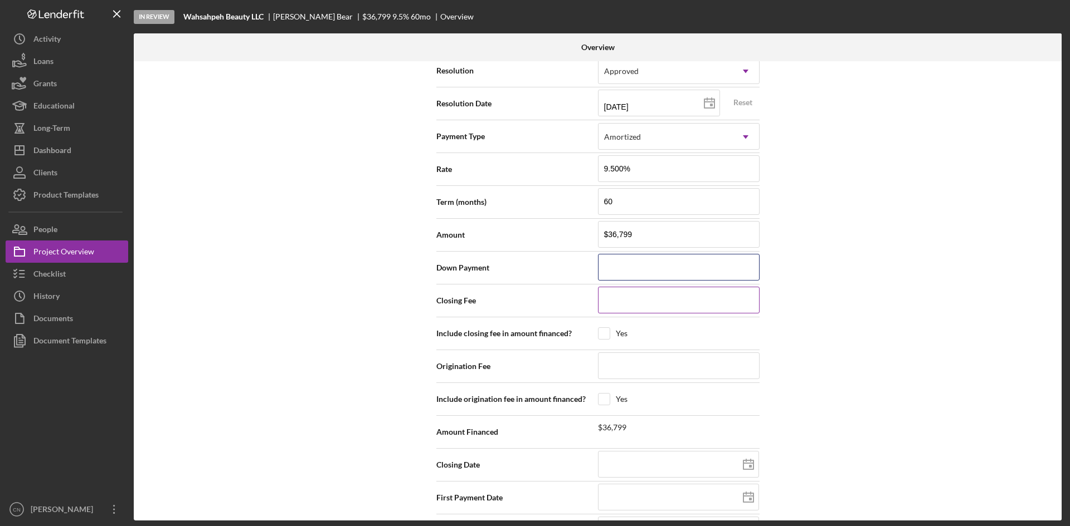
scroll to position [1594, 0]
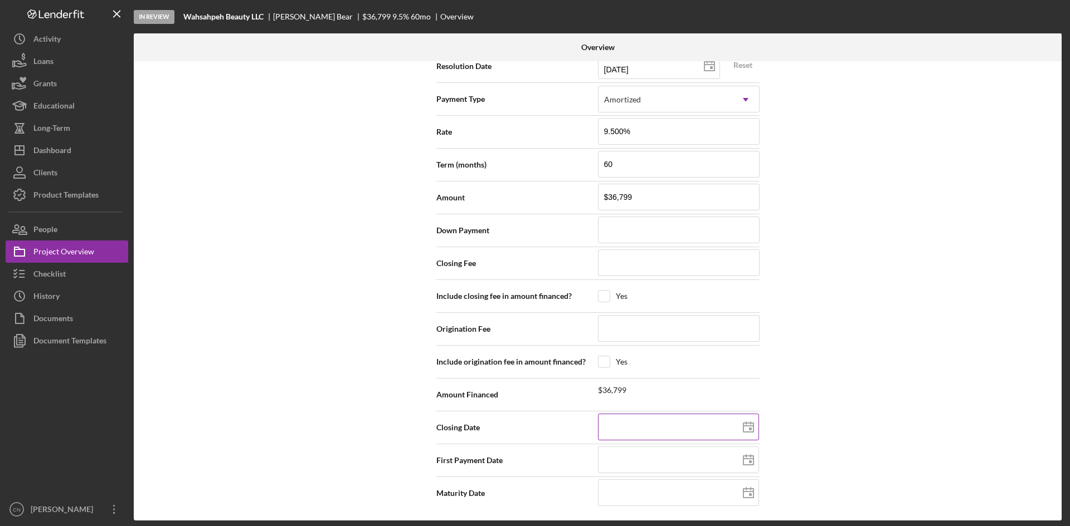
click at [744, 428] on icon at bounding box center [748, 428] width 28 height 28
type input "[DATE]"
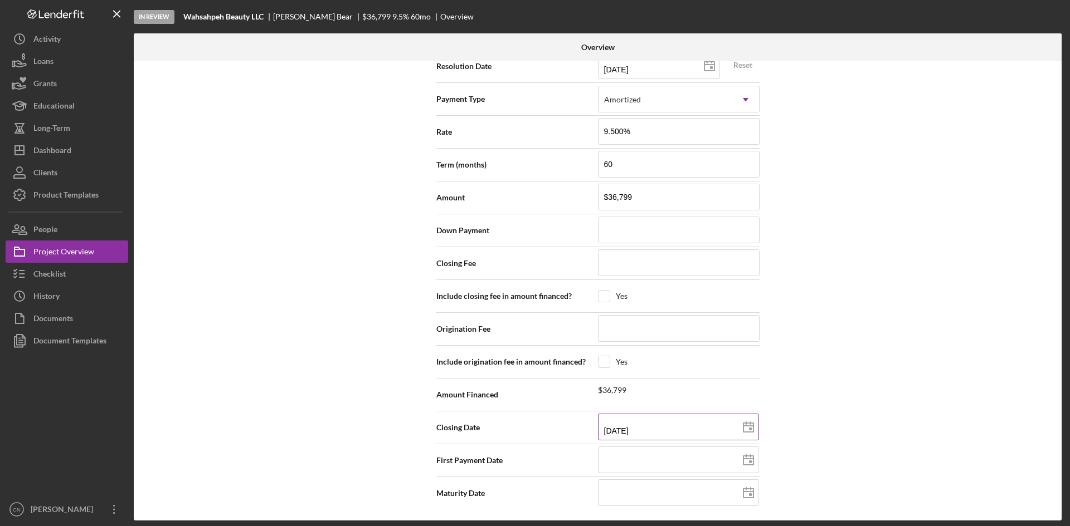
type input "[DATE]"
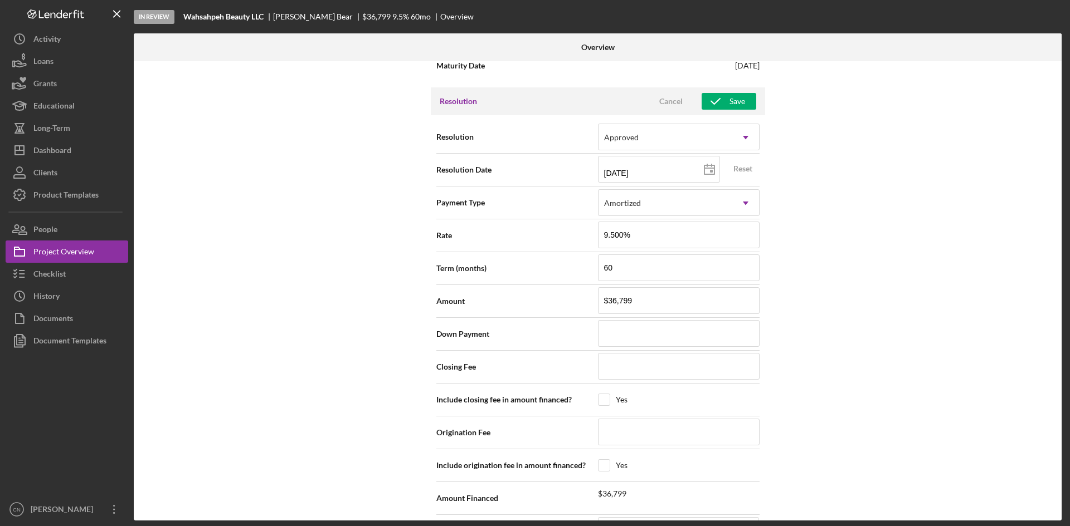
scroll to position [1371, 0]
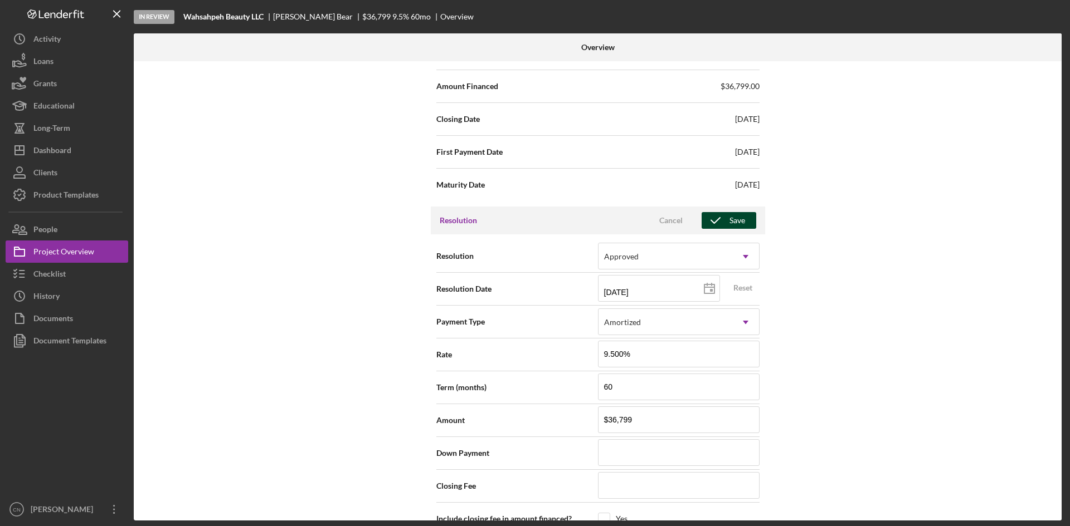
click at [730, 220] on div "Save" at bounding box center [737, 220] width 16 height 17
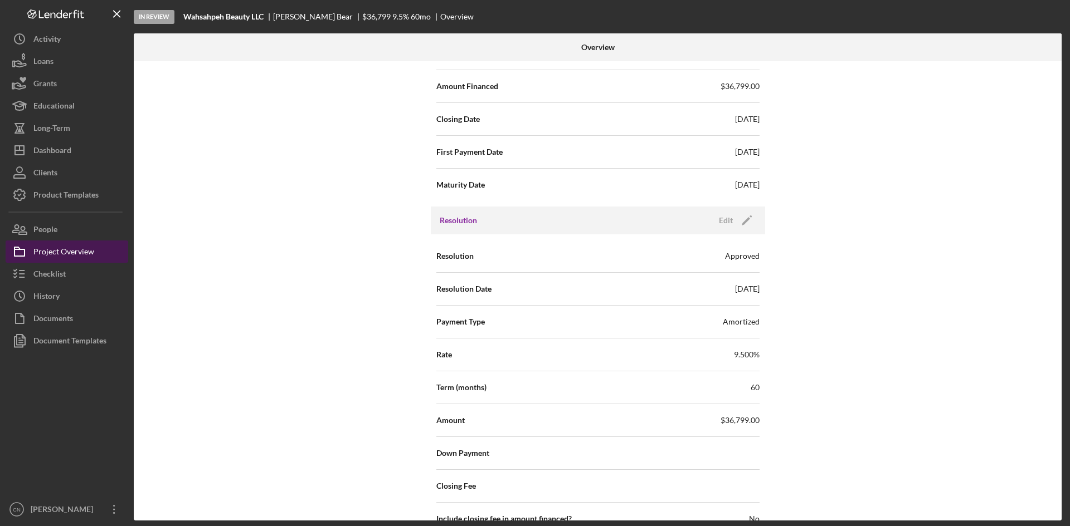
click at [68, 252] on div "Project Overview" at bounding box center [63, 253] width 61 height 25
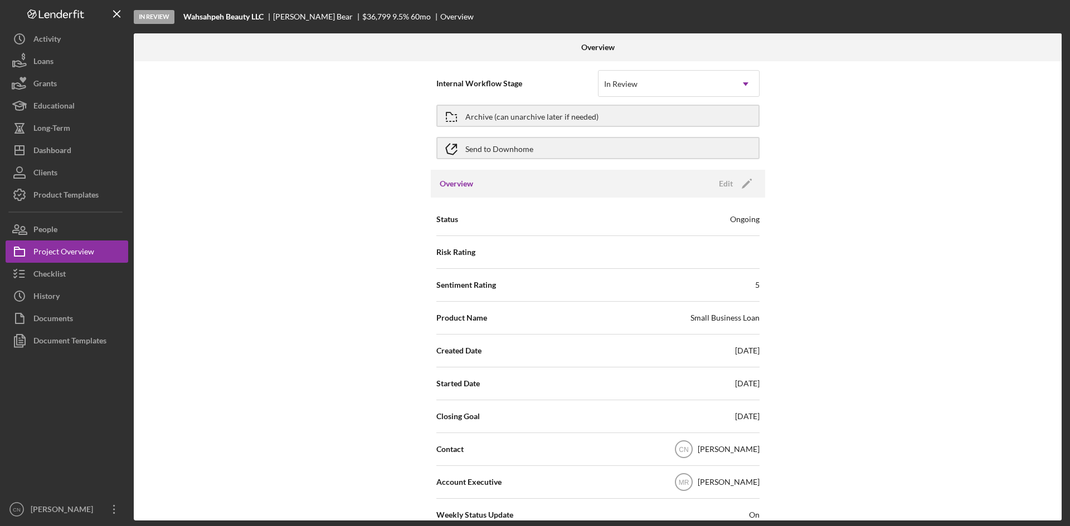
scroll to position [0, 0]
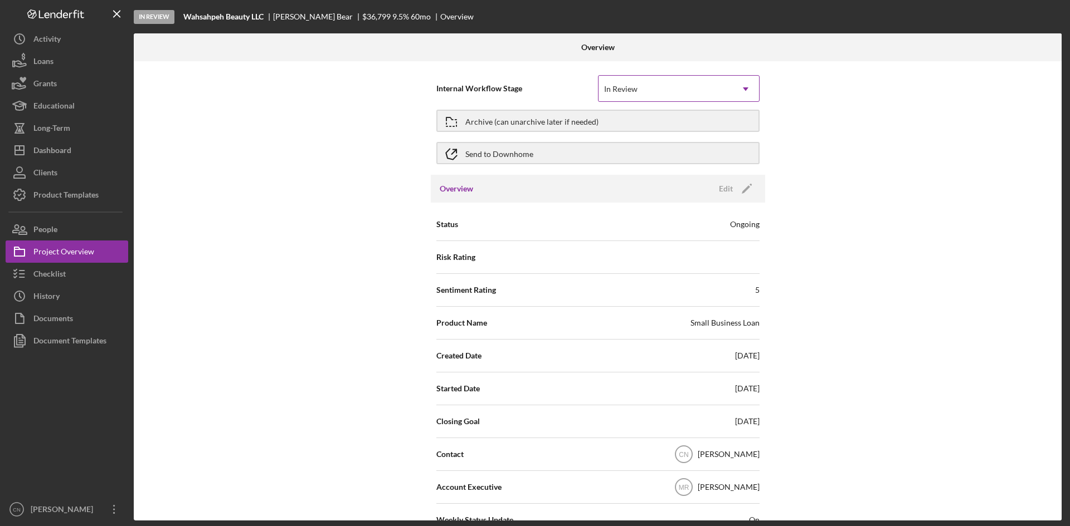
click at [691, 82] on div "In Review" at bounding box center [665, 89] width 134 height 26
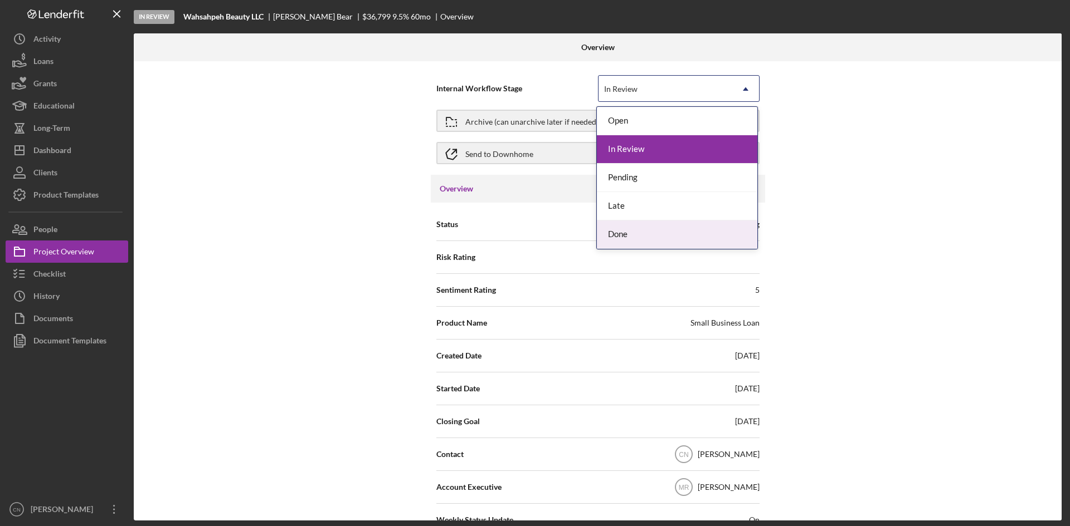
click at [607, 234] on div "Done" at bounding box center [677, 235] width 160 height 28
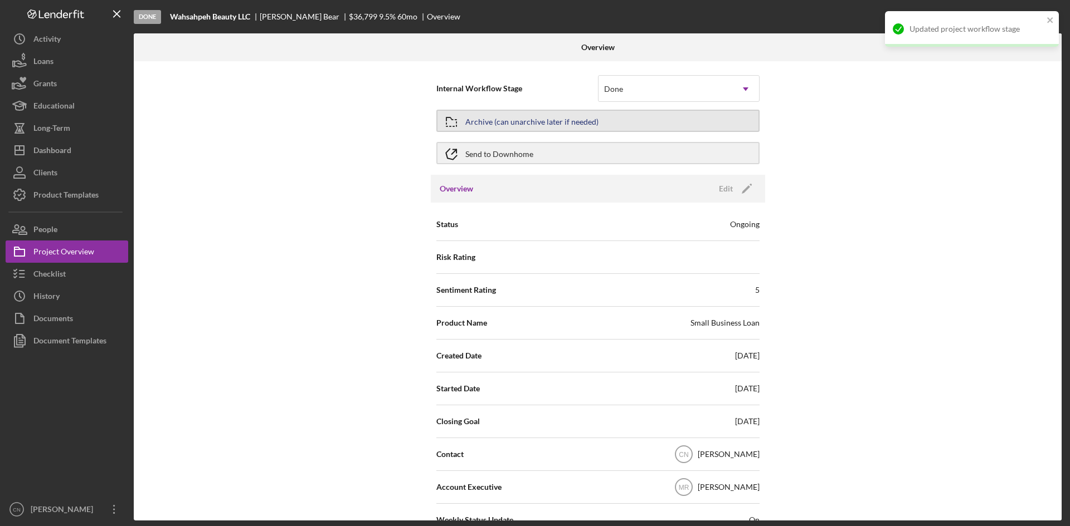
click at [547, 116] on div "Archive (can unarchive later if needed)" at bounding box center [531, 121] width 133 height 20
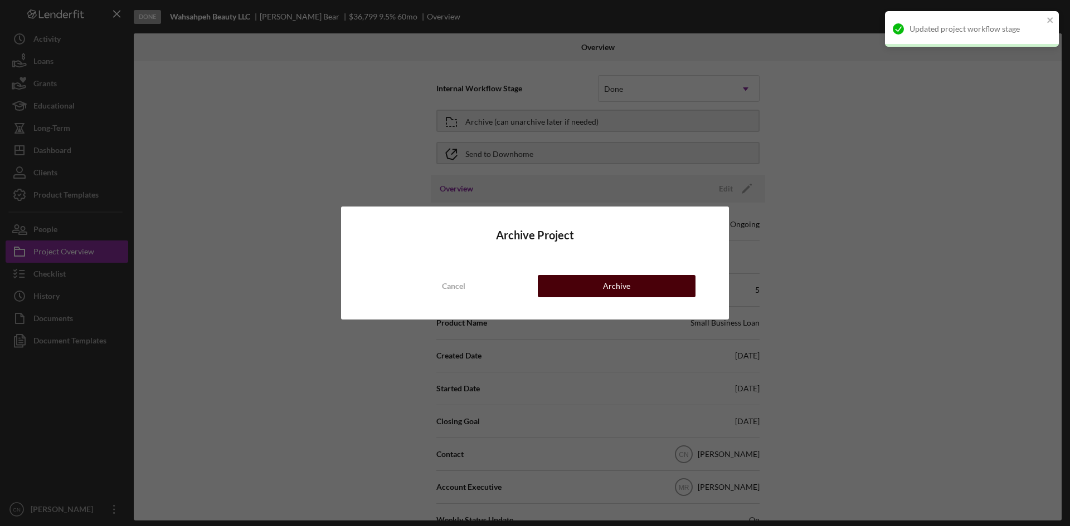
click at [612, 286] on div "Archive" at bounding box center [616, 286] width 27 height 22
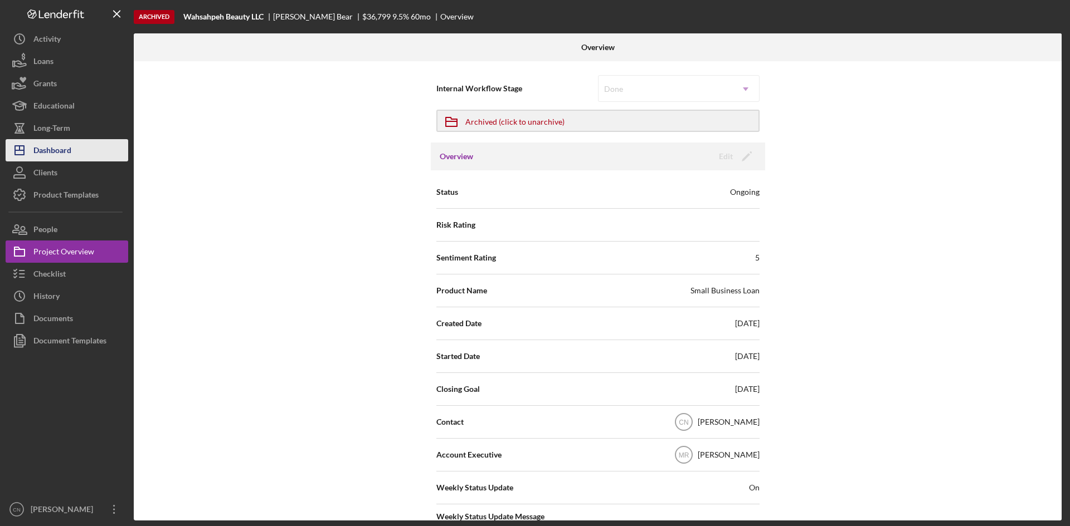
click at [53, 148] on div "Dashboard" at bounding box center [52, 151] width 38 height 25
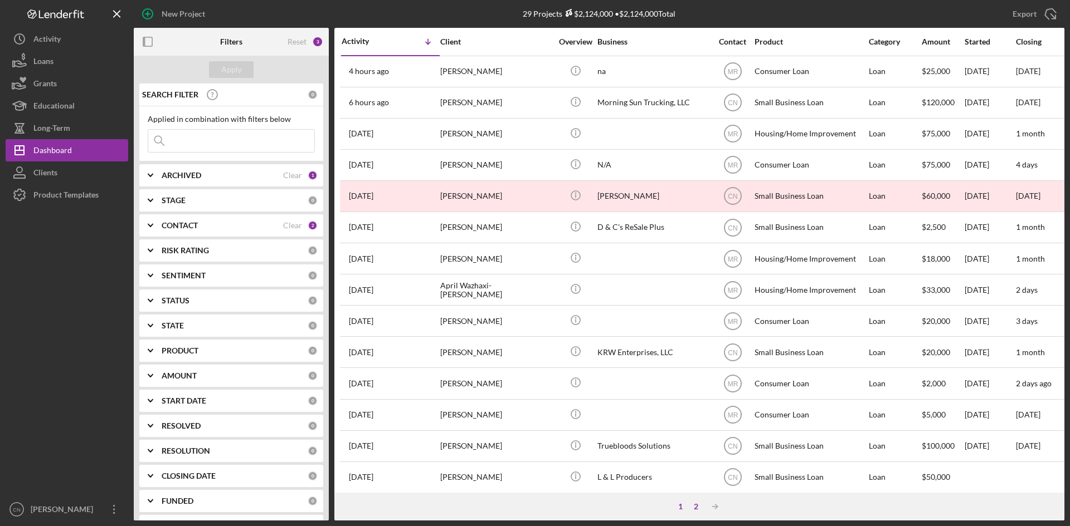
click at [696, 506] on div "2" at bounding box center [696, 506] width 16 height 9
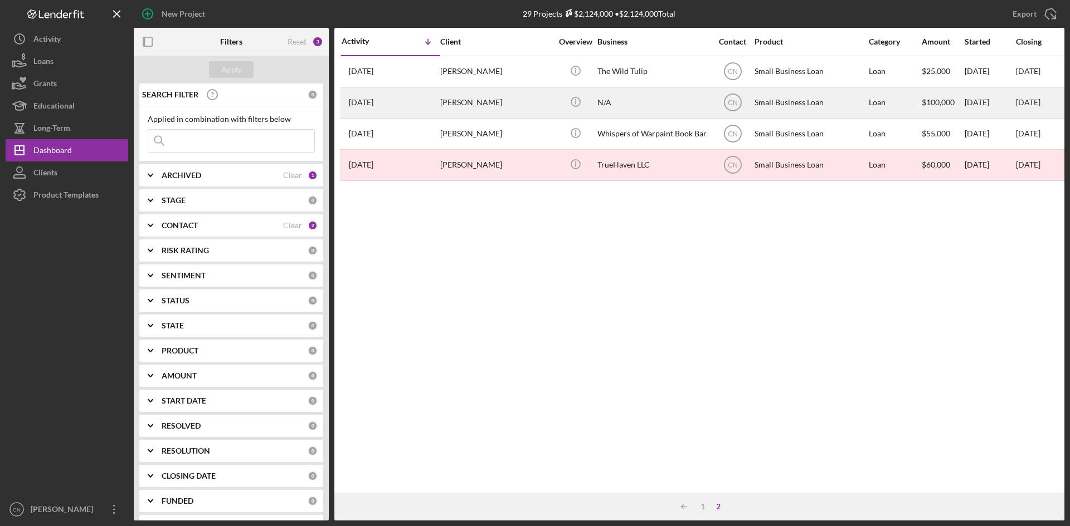
click at [480, 101] on div "[PERSON_NAME]" at bounding box center [495, 103] width 111 height 30
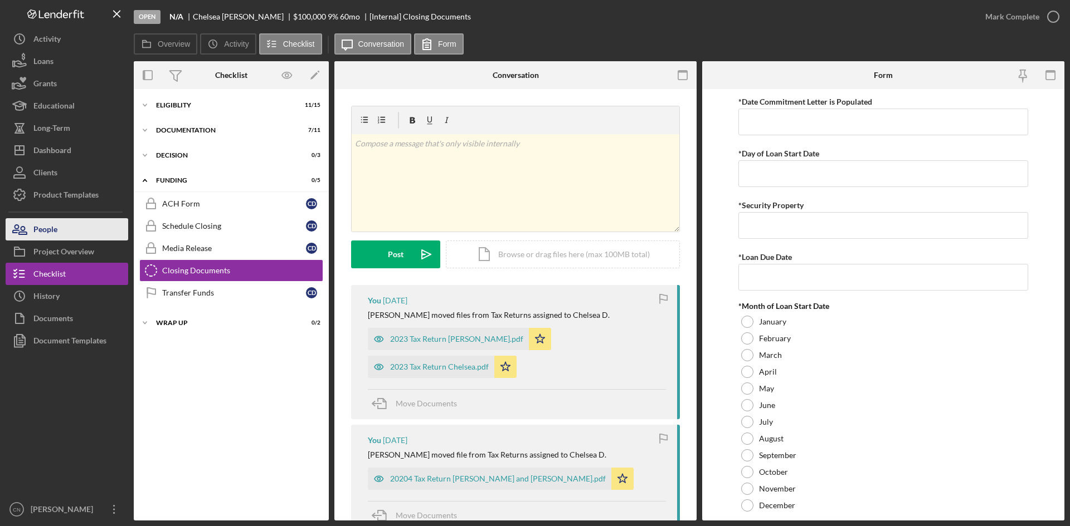
click at [60, 225] on button "People" at bounding box center [67, 229] width 123 height 22
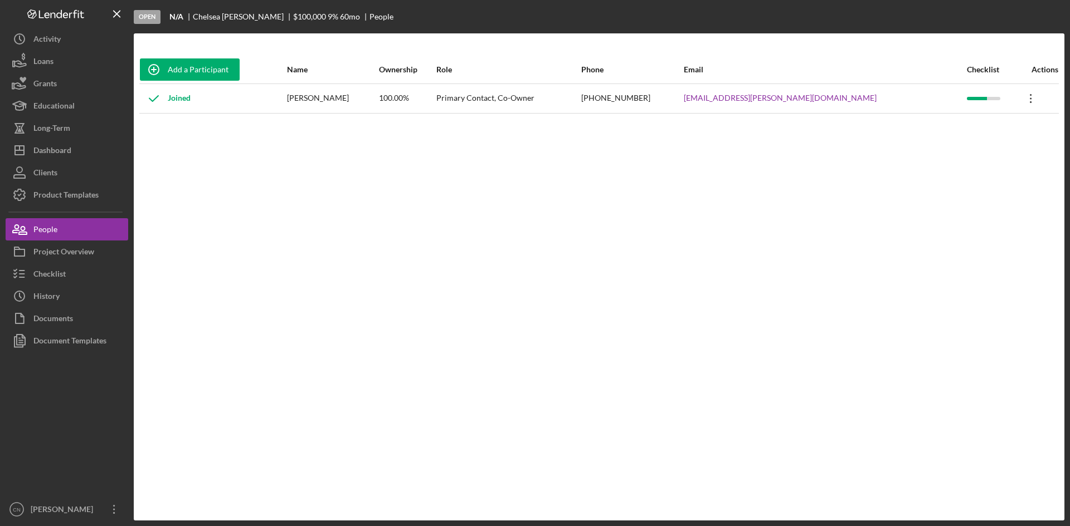
click at [1020, 101] on icon "Icon/Overflow" at bounding box center [1031, 99] width 28 height 28
click at [954, 130] on div "Icon/Edit Edit" at bounding box center [971, 127] width 123 height 23
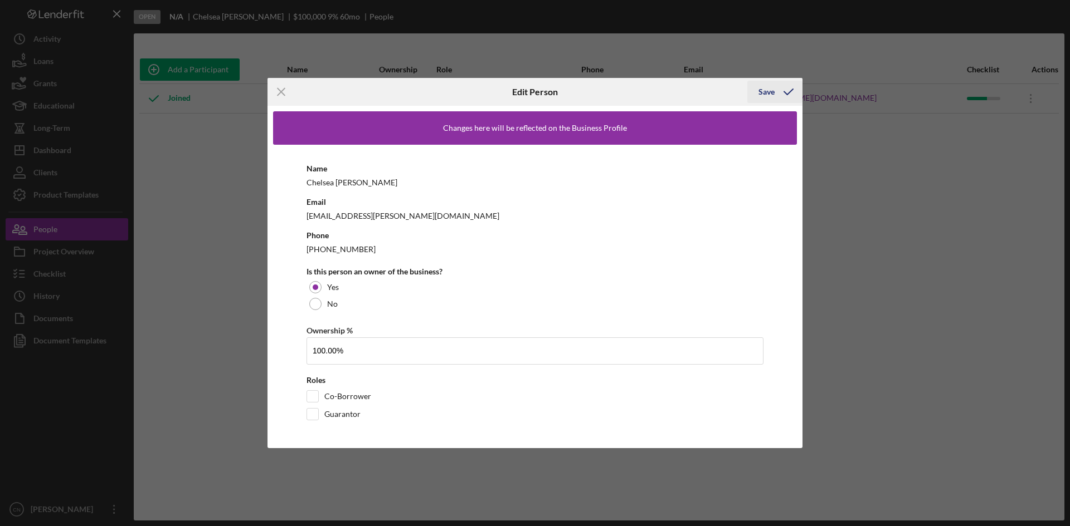
click at [773, 95] on div "Save" at bounding box center [766, 92] width 16 height 22
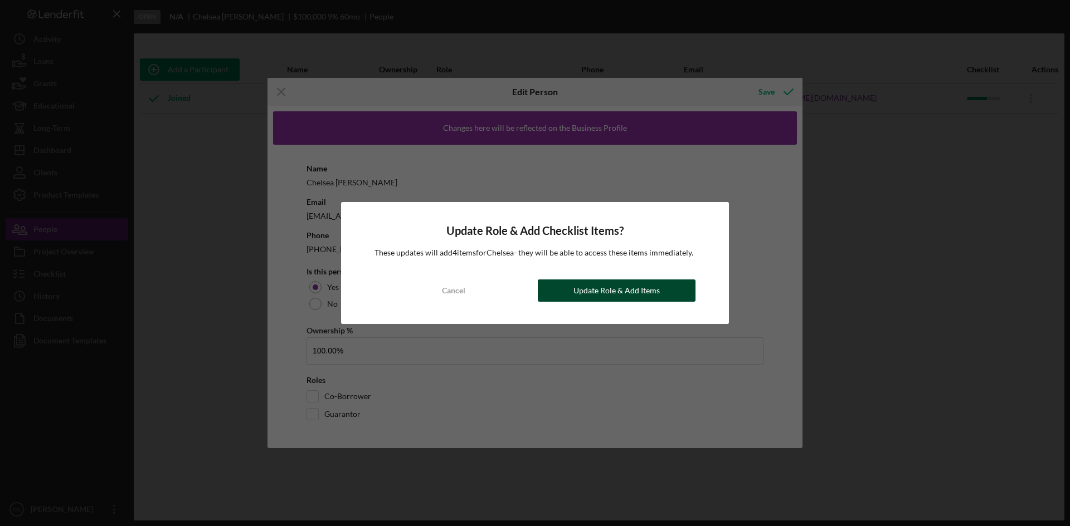
click at [604, 295] on div "Update Role & Add Items" at bounding box center [616, 291] width 86 height 22
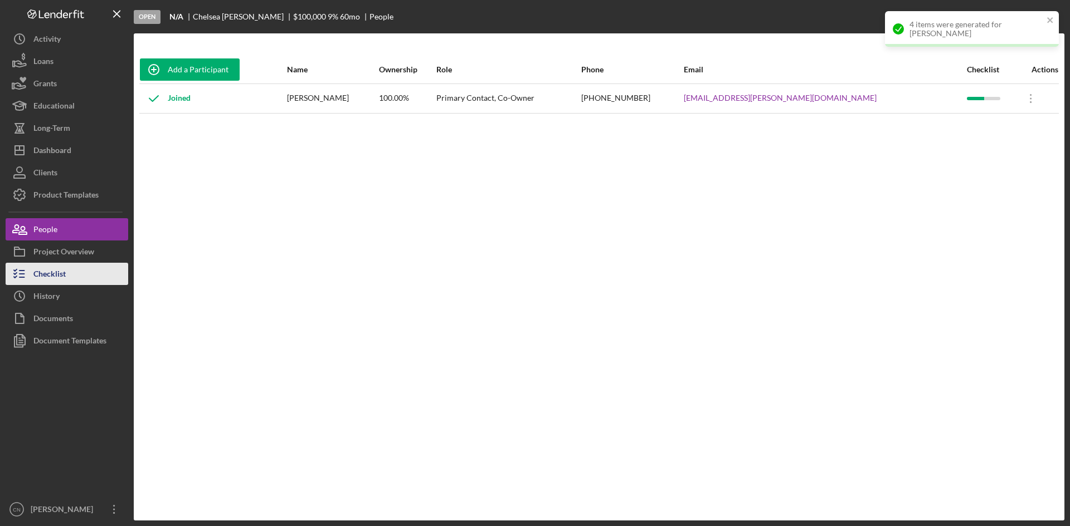
click at [70, 274] on button "Checklist" at bounding box center [67, 274] width 123 height 22
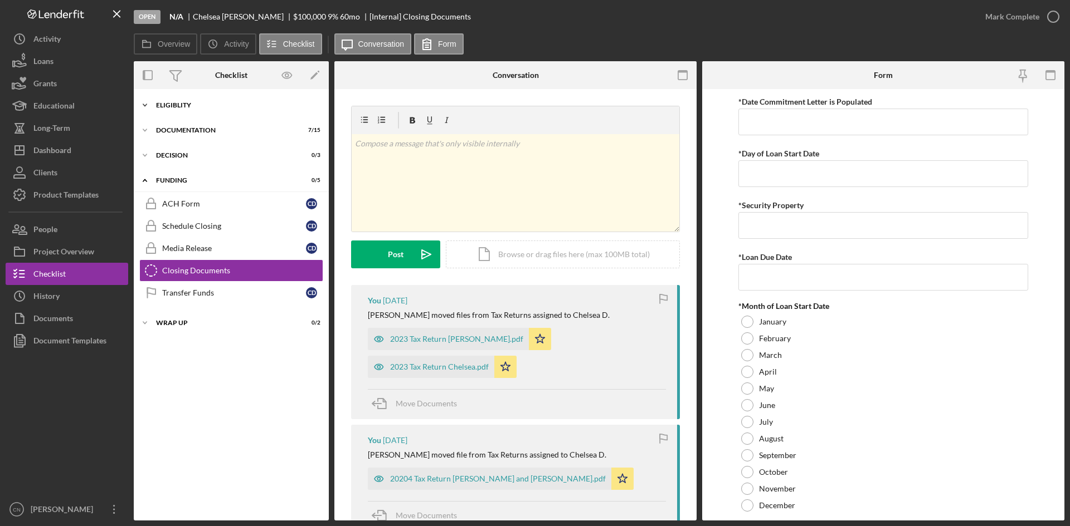
click at [192, 107] on div "Eligiblity" at bounding box center [235, 105] width 159 height 7
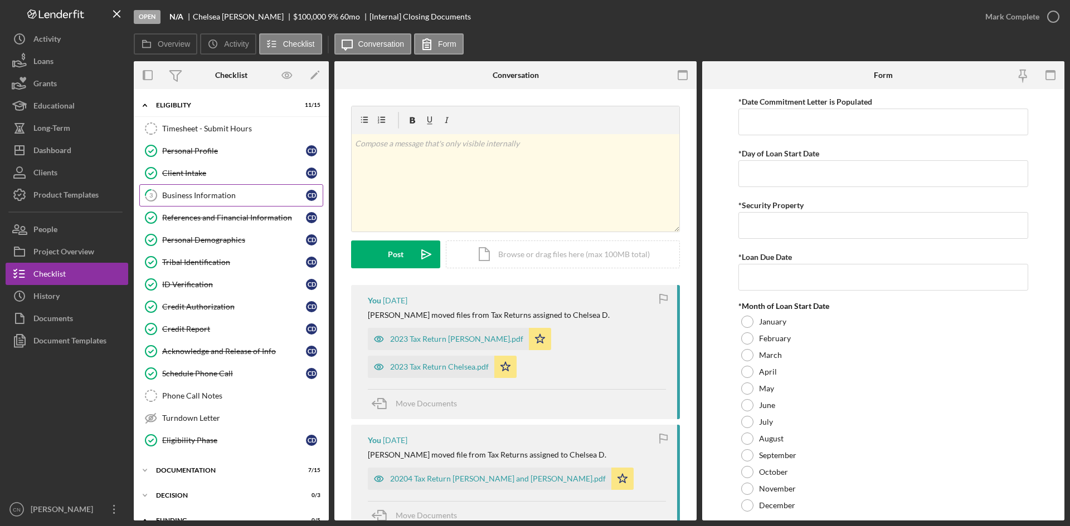
click at [197, 199] on div "Business Information" at bounding box center [234, 195] width 144 height 9
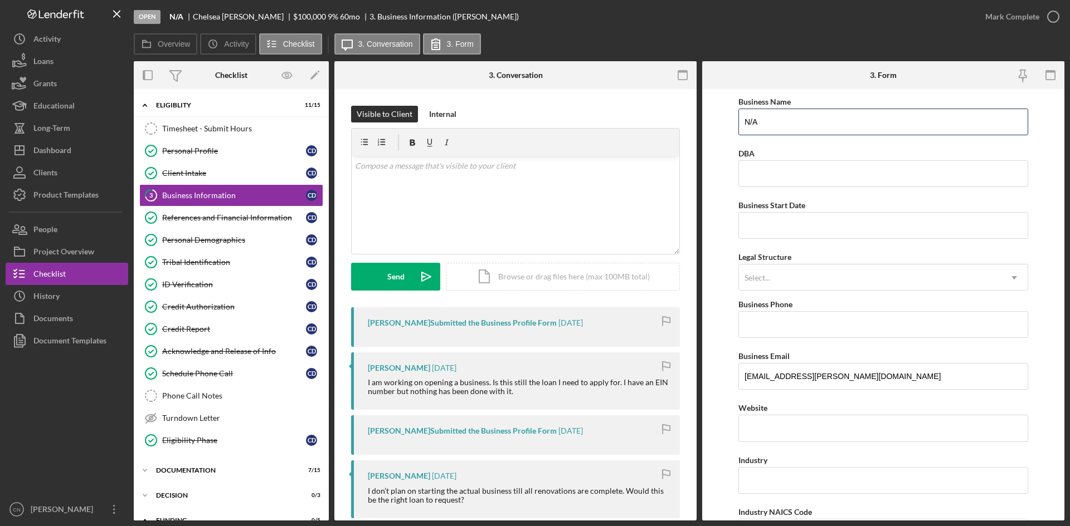
drag, startPoint x: 789, startPoint y: 123, endPoint x: 710, endPoint y: 123, distance: 79.1
click at [710, 123] on form "Business Name N/A DBA Business Start Date Legal Structure Select... Icon/Dropdo…" at bounding box center [883, 305] width 362 height 432
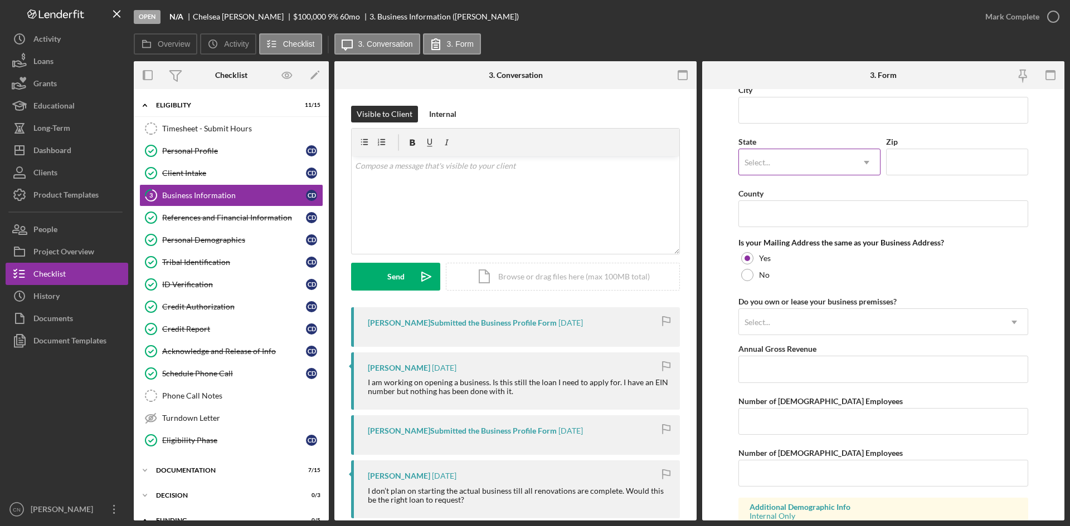
scroll to position [805, 0]
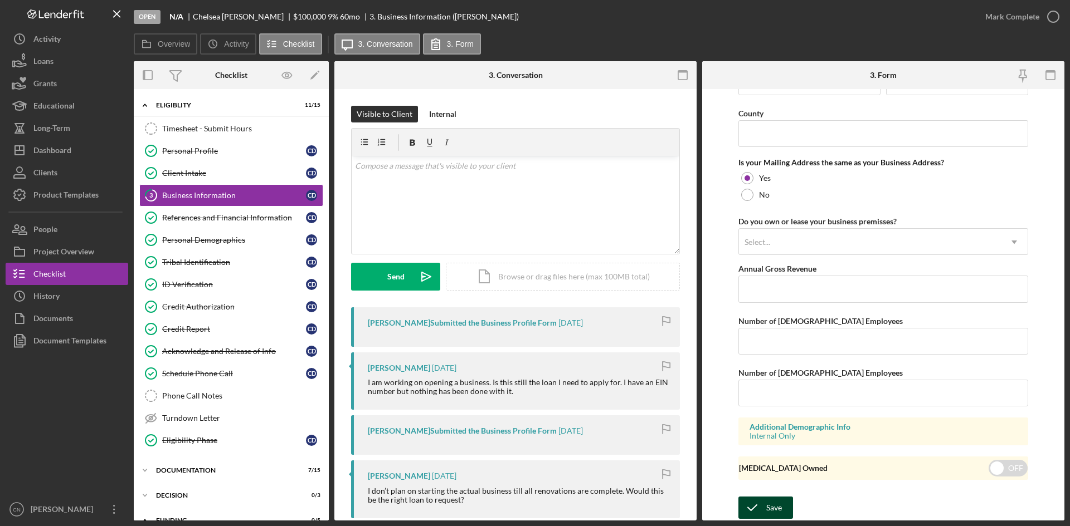
type input "Southern Sunset, LLC"
click at [769, 510] on div "Save" at bounding box center [774, 508] width 16 height 22
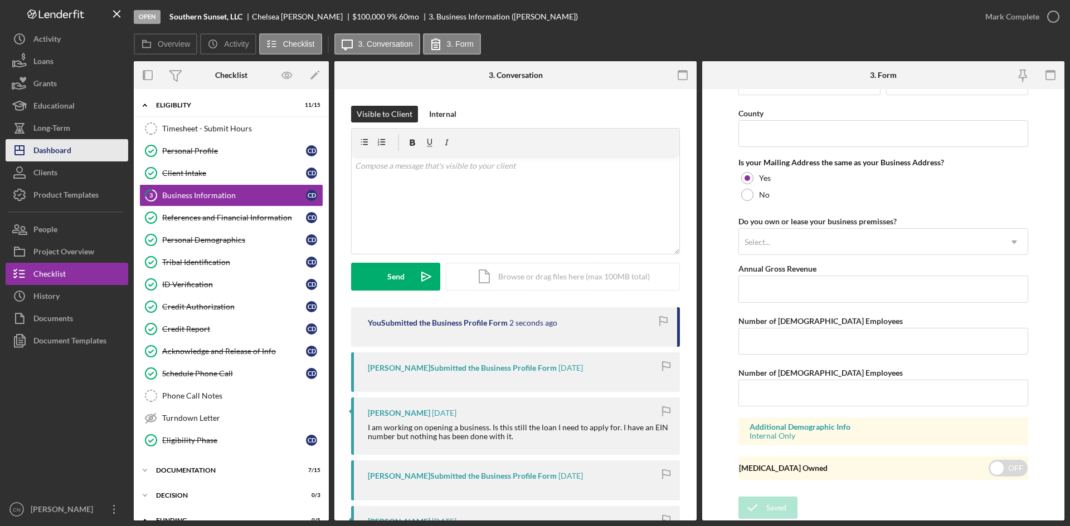
click at [58, 147] on div "Dashboard" at bounding box center [52, 151] width 38 height 25
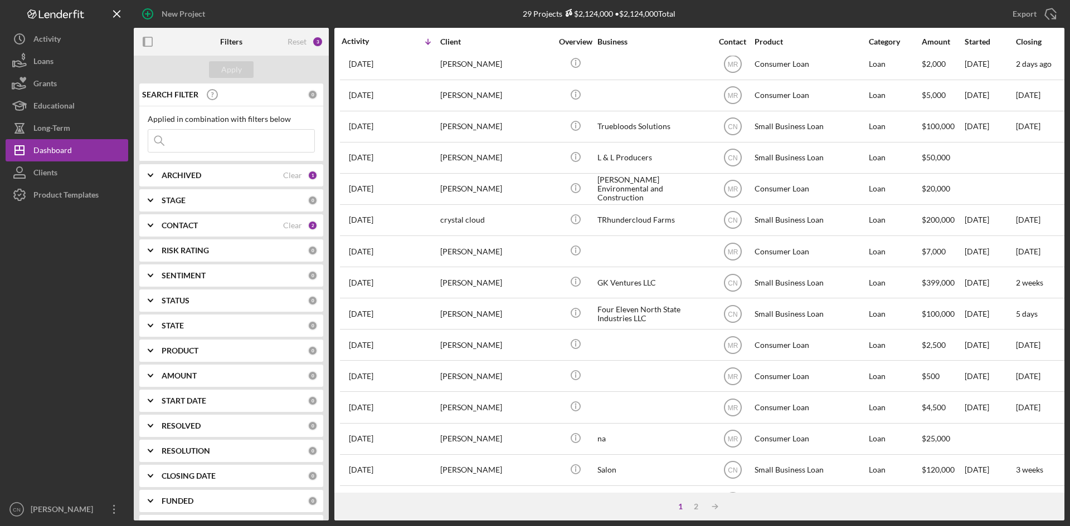
scroll to position [358, 0]
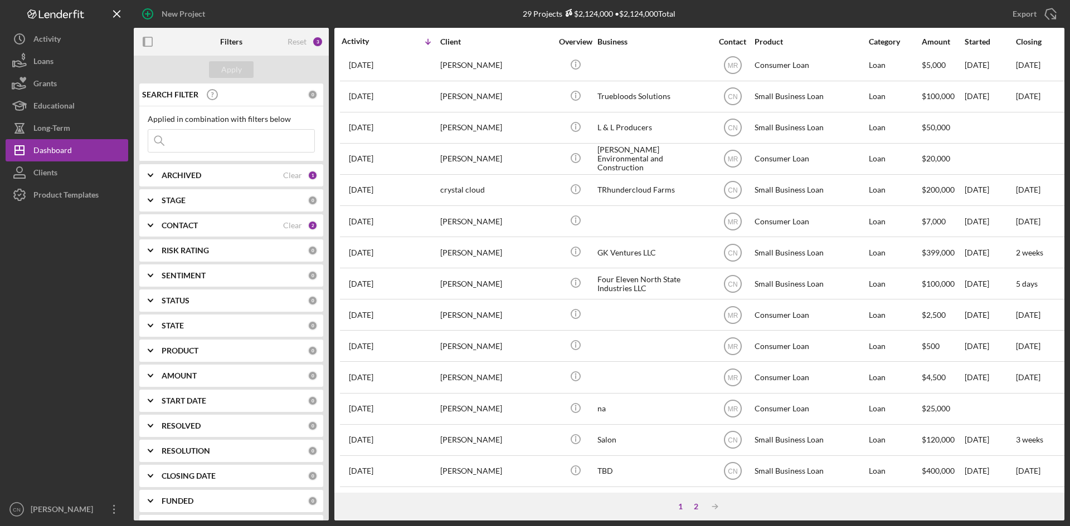
click at [700, 502] on div "2" at bounding box center [696, 506] width 16 height 9
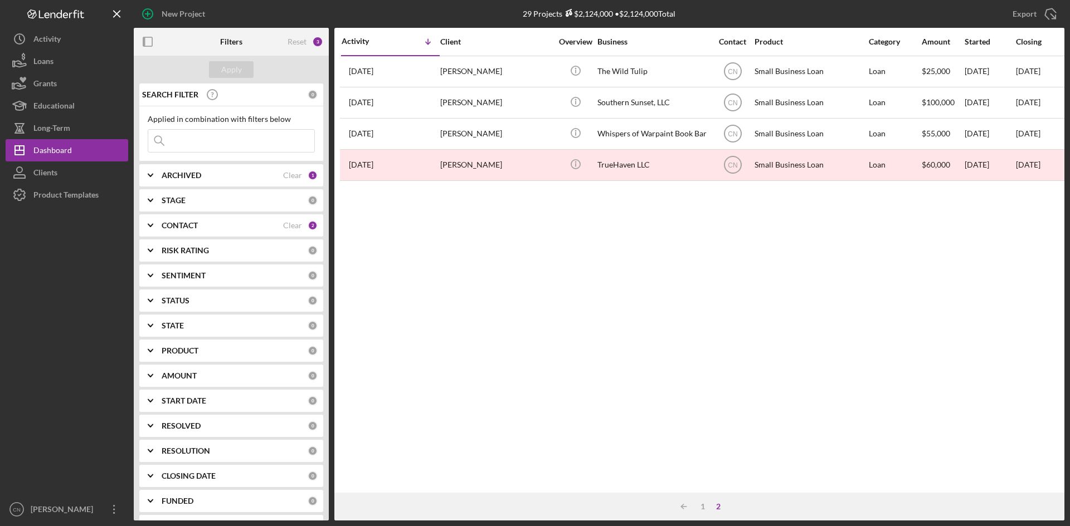
drag, startPoint x: 1056, startPoint y: 292, endPoint x: 290, endPoint y: 4, distance: 818.8
click at [1061, 293] on div "Activity Icon/Table Sort Arrow Client Overview Business Contact Product Categor…" at bounding box center [699, 260] width 730 height 465
